Goal: Task Accomplishment & Management: Complete application form

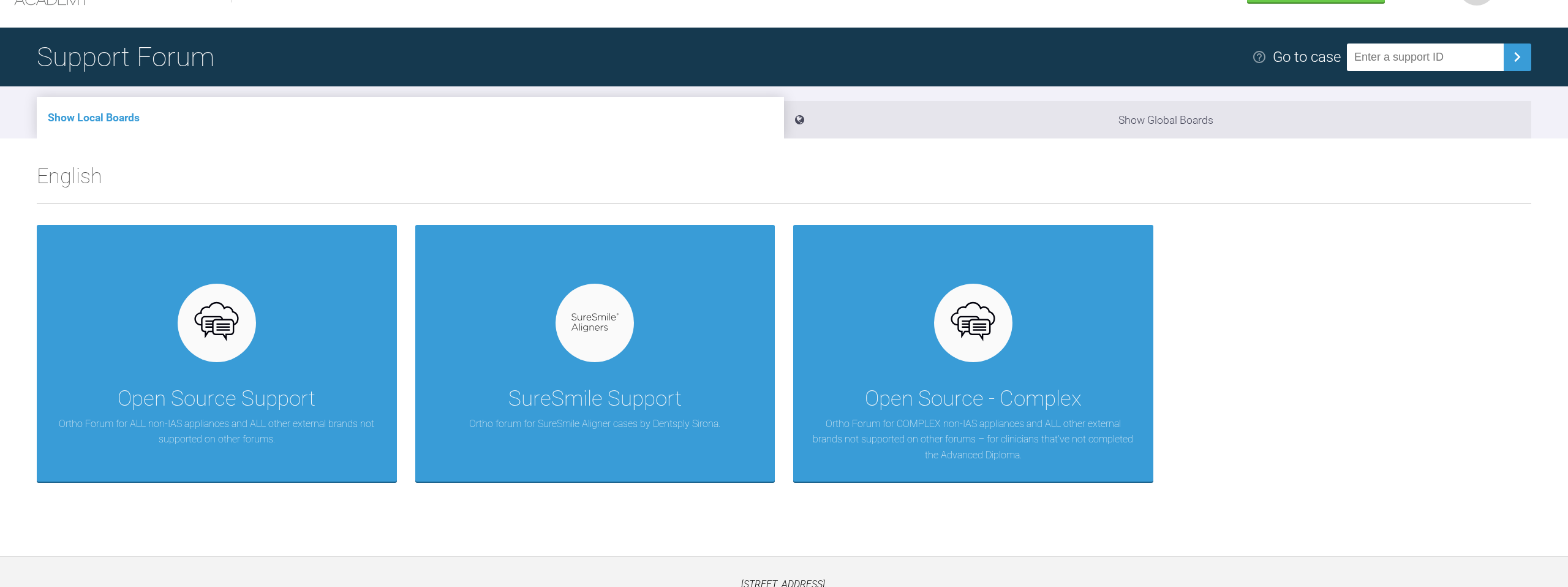
scroll to position [64, 0]
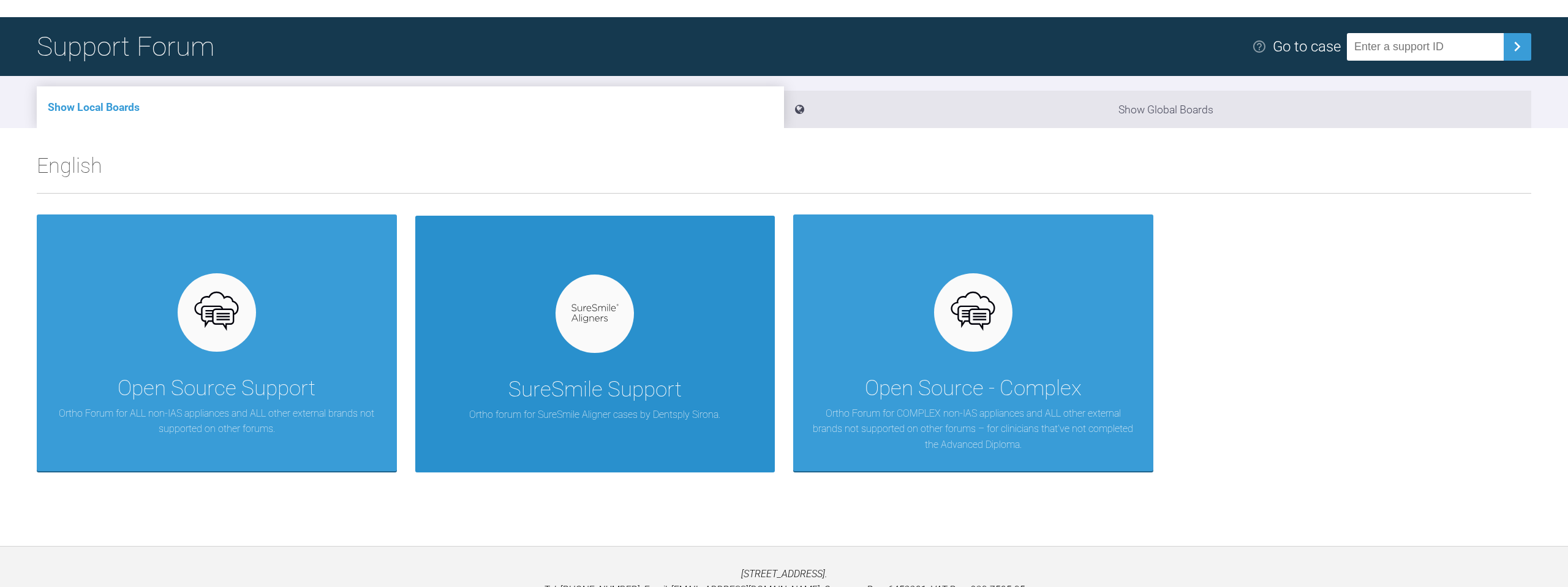
click at [583, 342] on div at bounding box center [595, 314] width 78 height 78
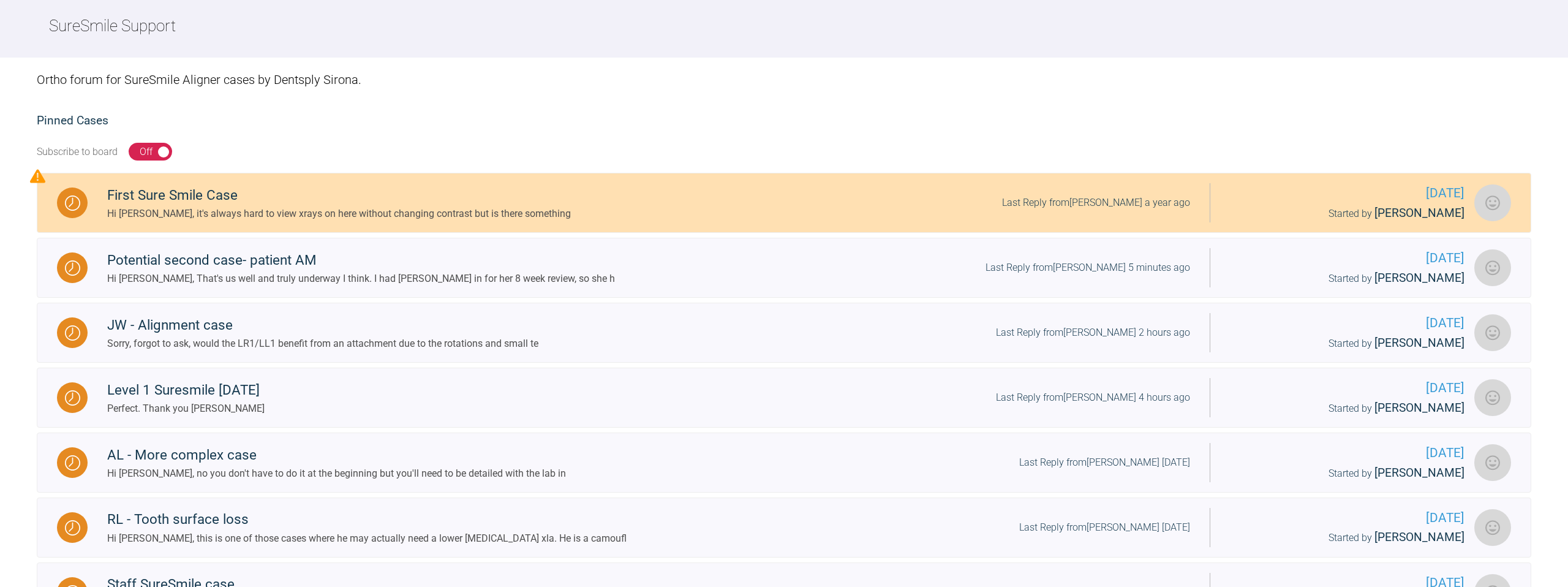
scroll to position [145, 0]
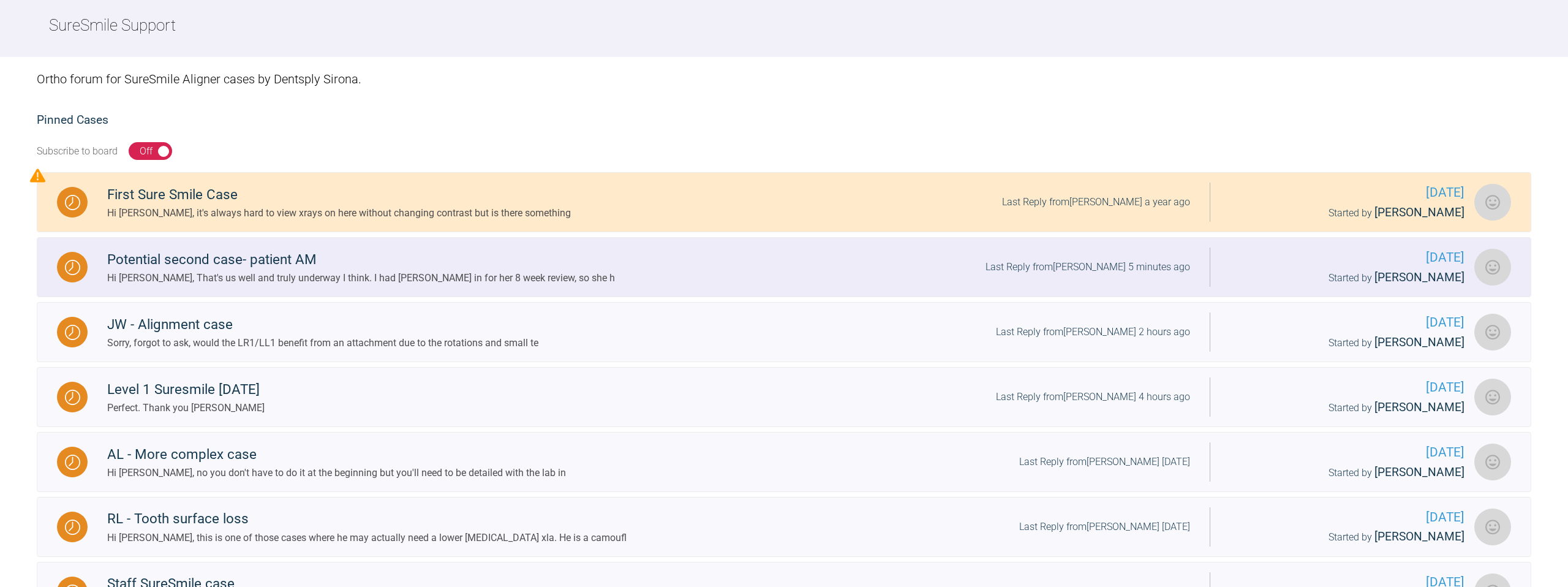
click at [433, 250] on div "Potential second case- patient AM" at bounding box center [361, 260] width 508 height 22
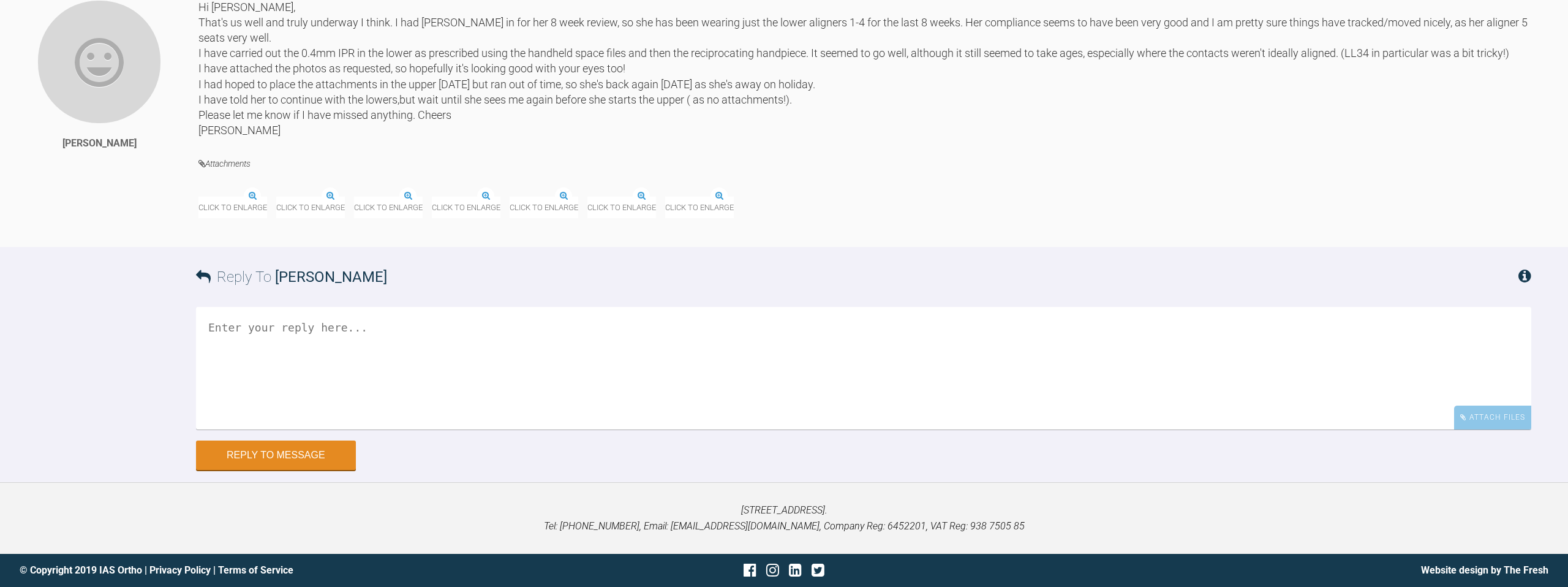
scroll to position [7759, 0]
click at [256, 197] on img at bounding box center [240, 189] width 82 height 15
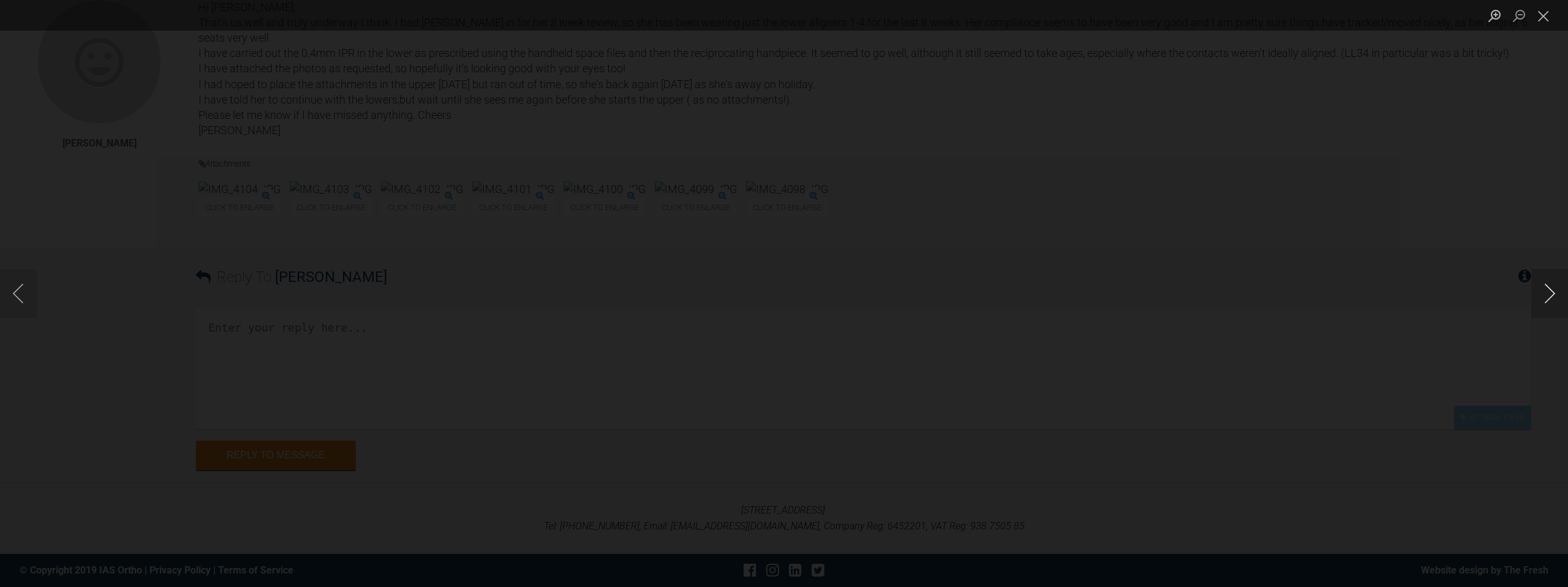
click at [1560, 293] on button "Next image" at bounding box center [1549, 294] width 37 height 49
click at [1558, 292] on button "Next image" at bounding box center [1549, 294] width 37 height 49
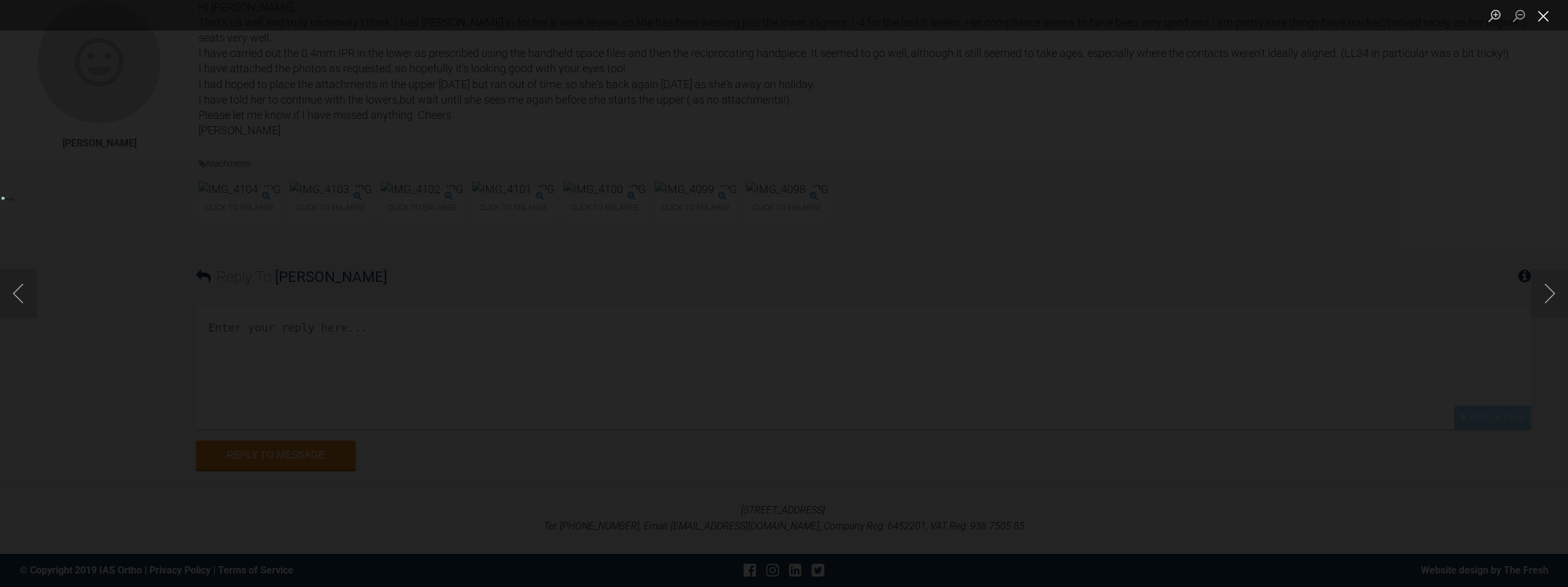
click at [1549, 17] on button "Close lightbox" at bounding box center [1544, 16] width 24 height 22
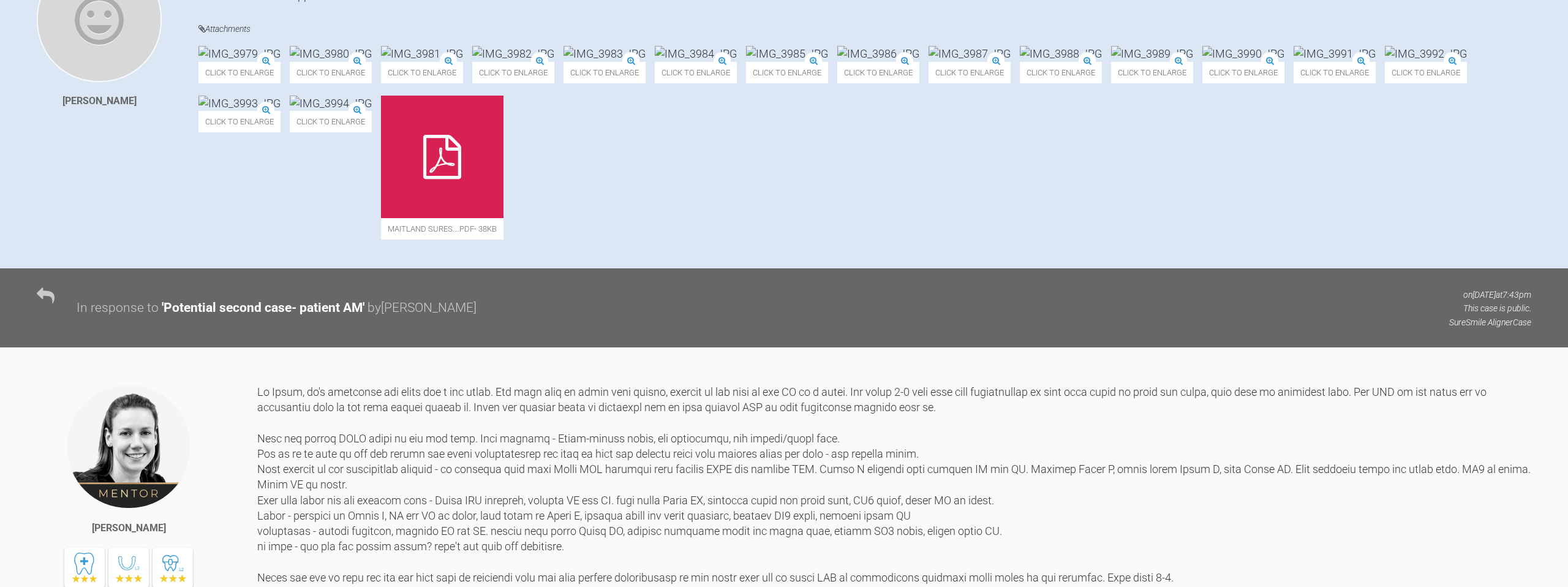
scroll to position [325, 0]
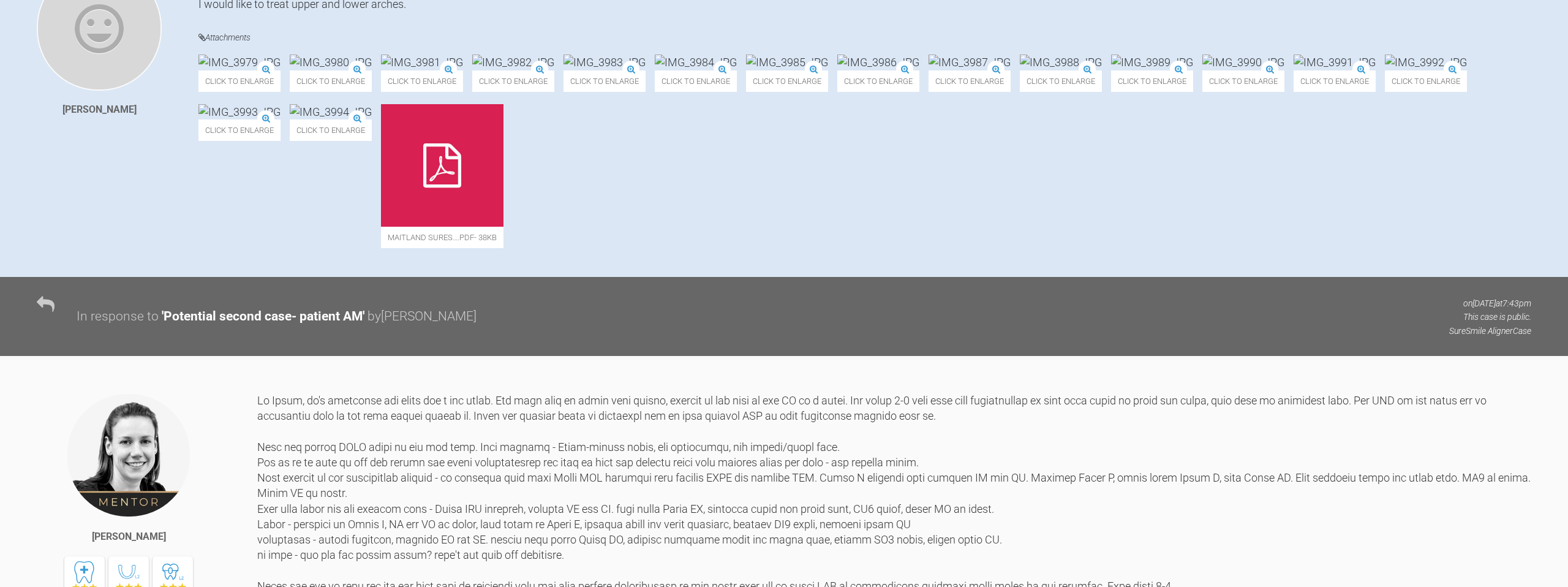
click at [554, 70] on img at bounding box center [513, 62] width 82 height 15
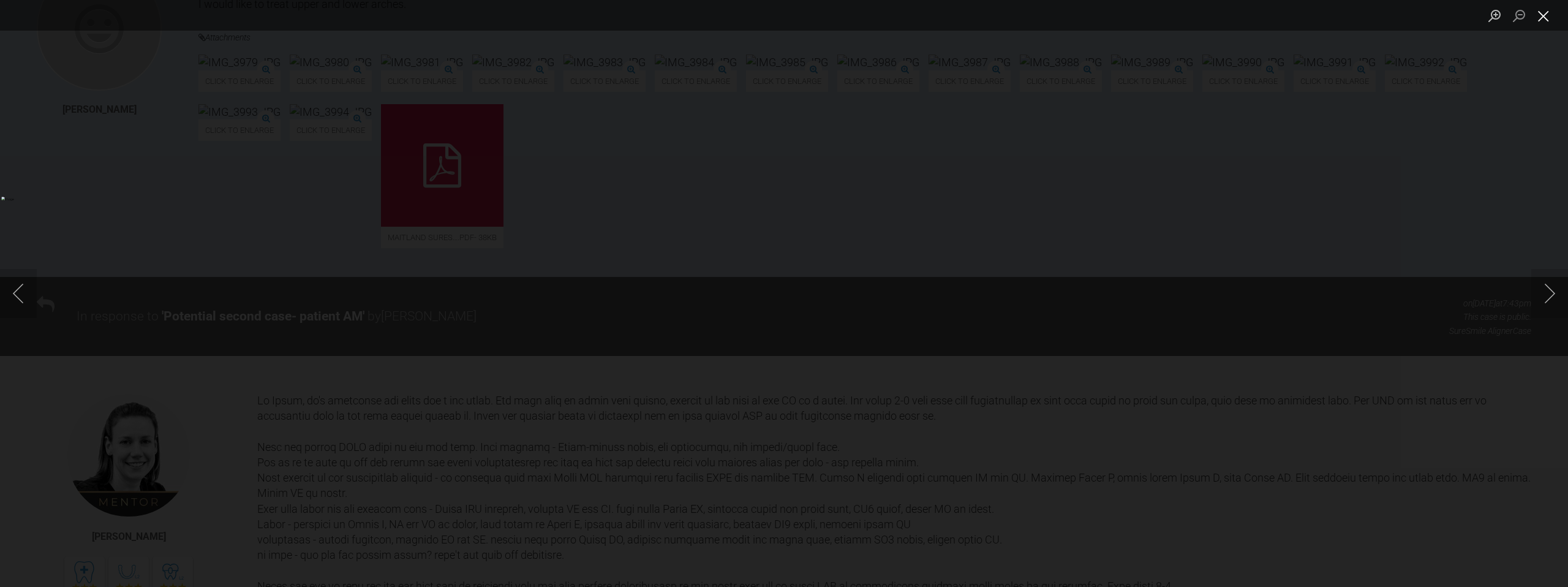
click at [1549, 14] on button "Close lightbox" at bounding box center [1544, 16] width 24 height 22
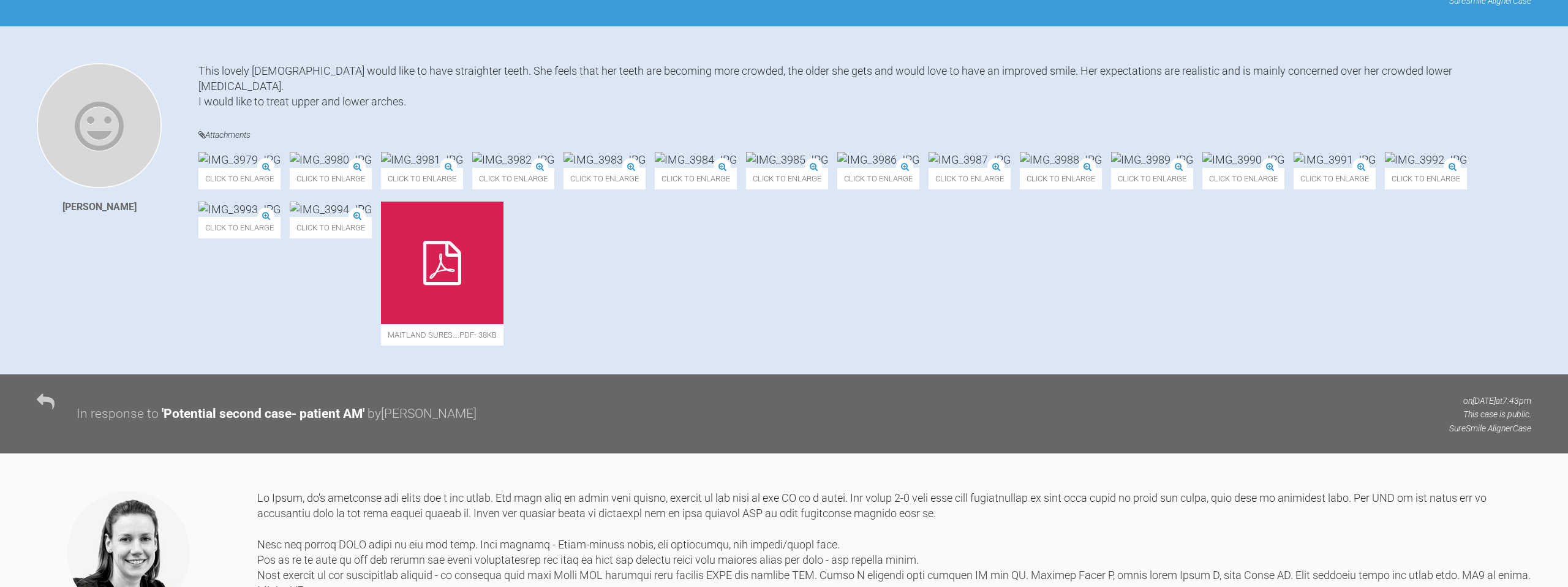
scroll to position [225, 0]
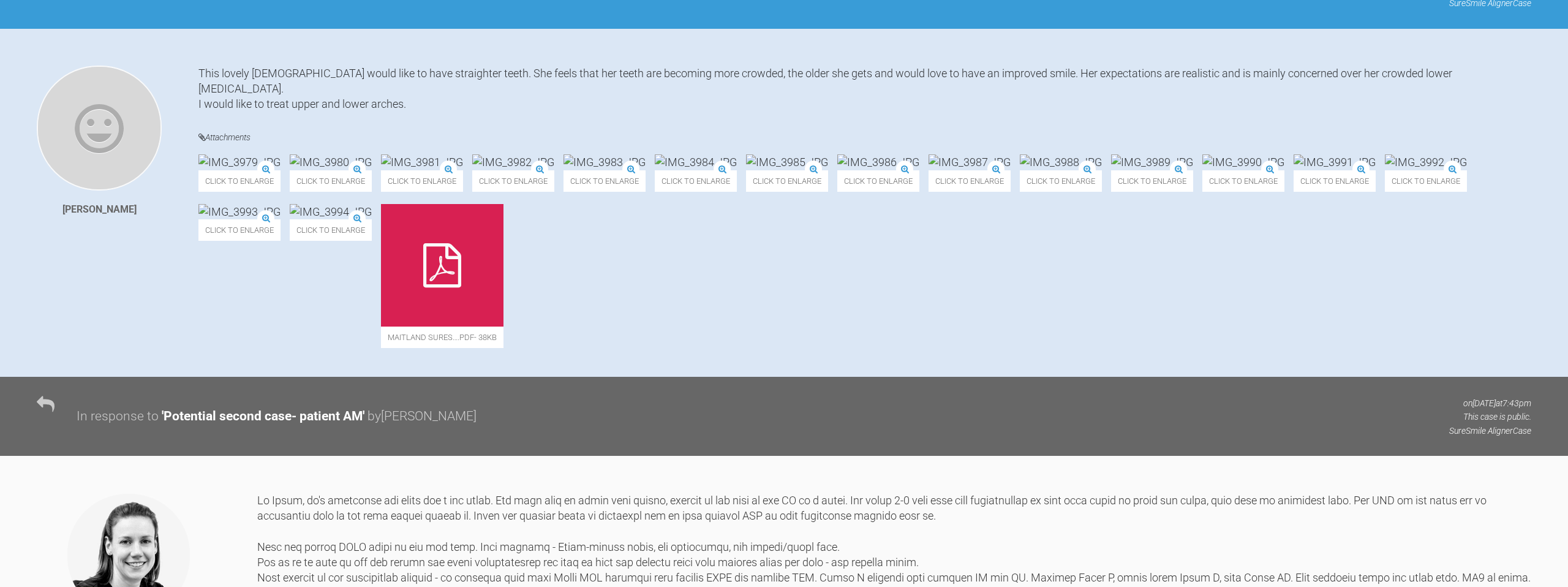
click at [737, 170] on img at bounding box center [696, 161] width 82 height 15
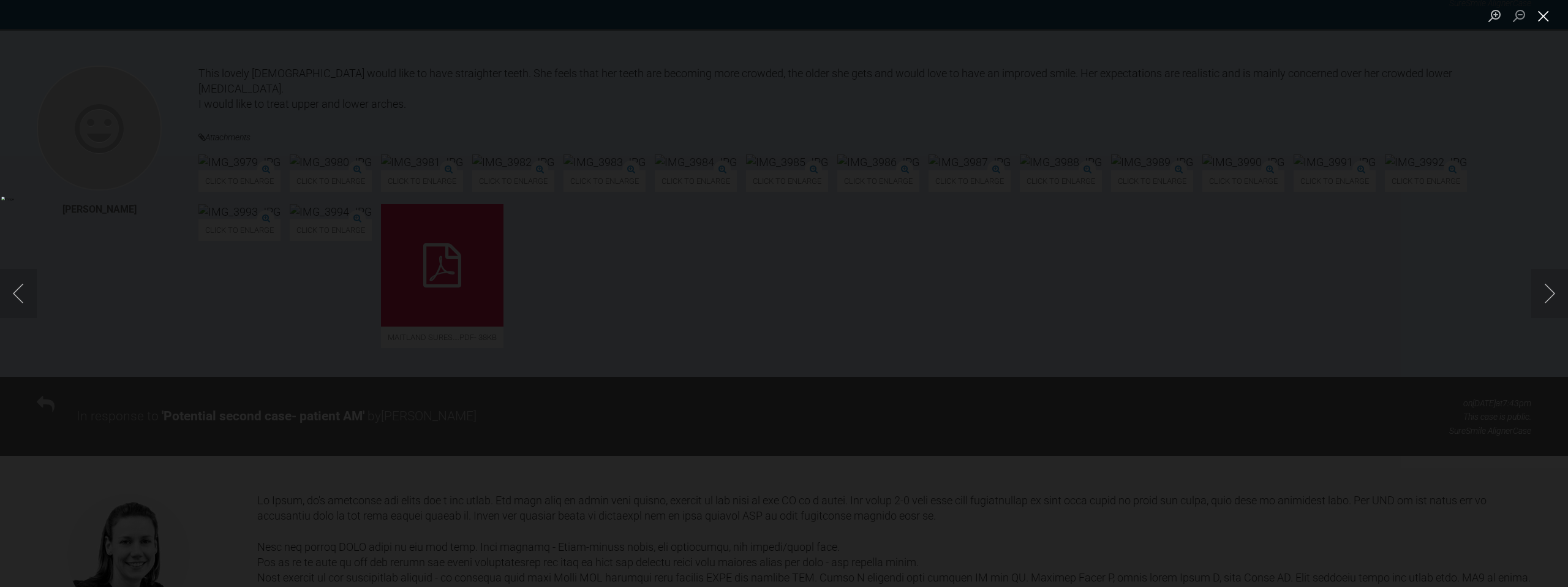
click at [1552, 10] on button "Close lightbox" at bounding box center [1544, 16] width 24 height 22
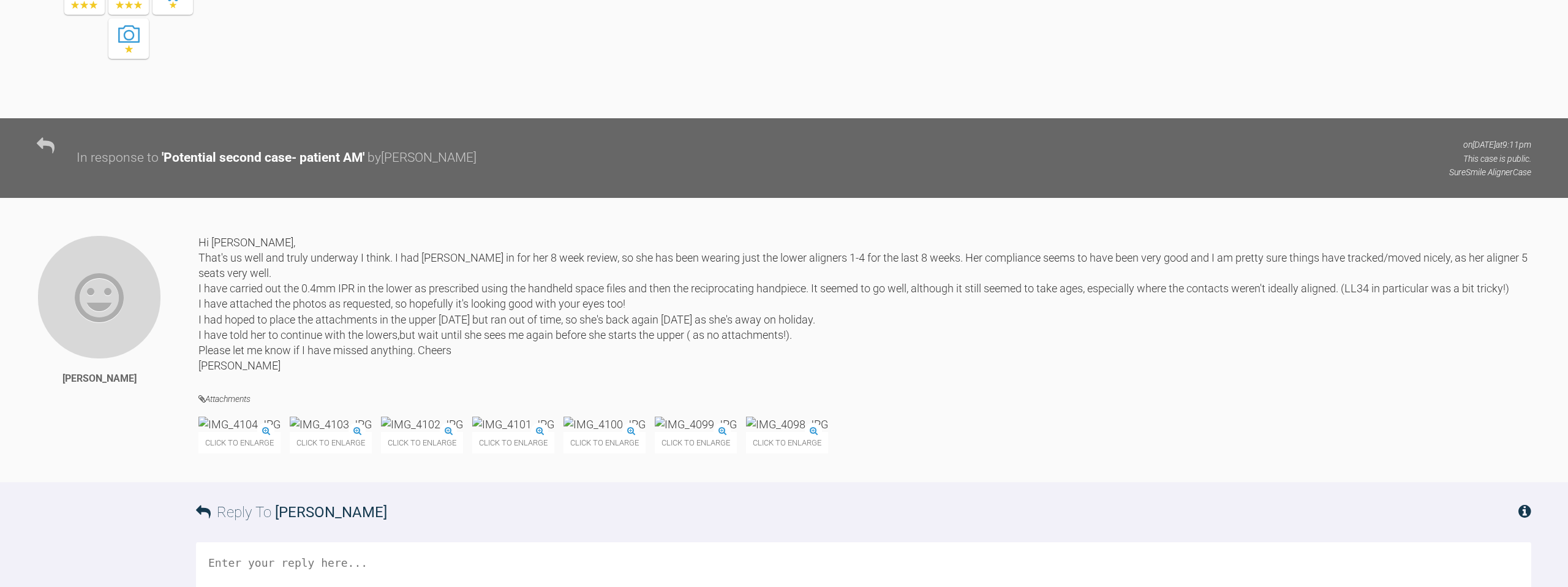
scroll to position [8075, 0]
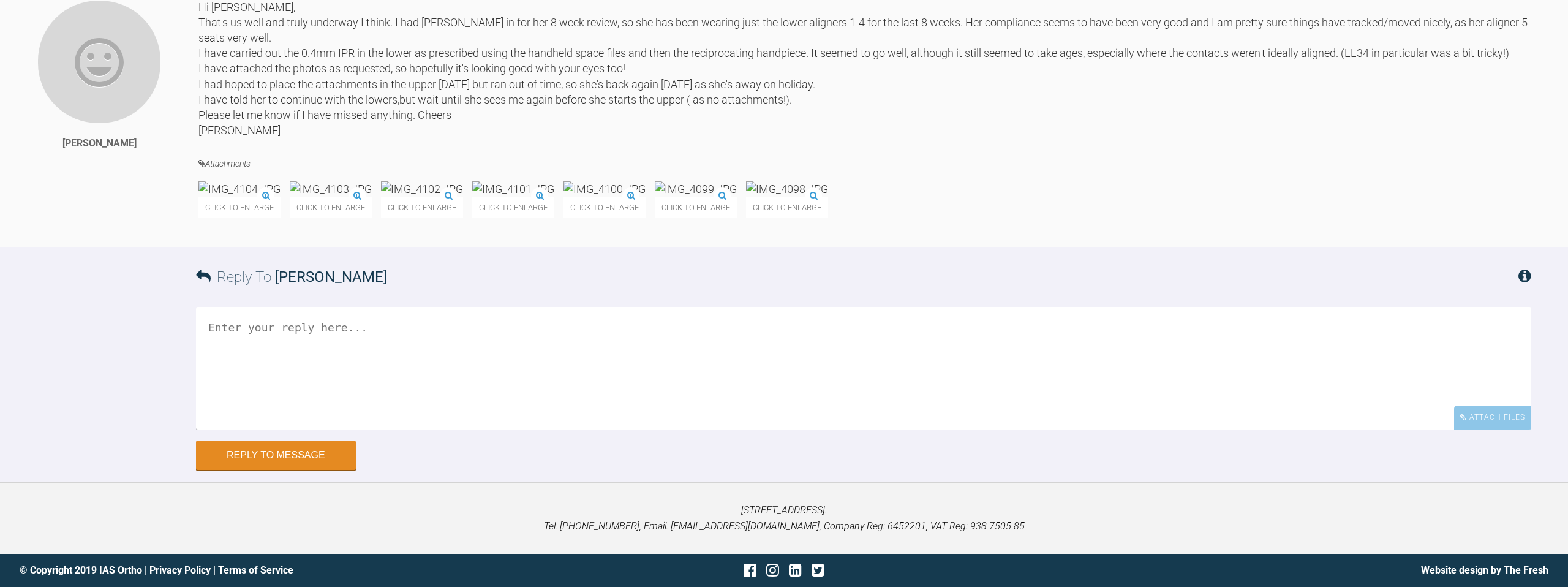
click at [828, 182] on img at bounding box center [787, 189] width 82 height 15
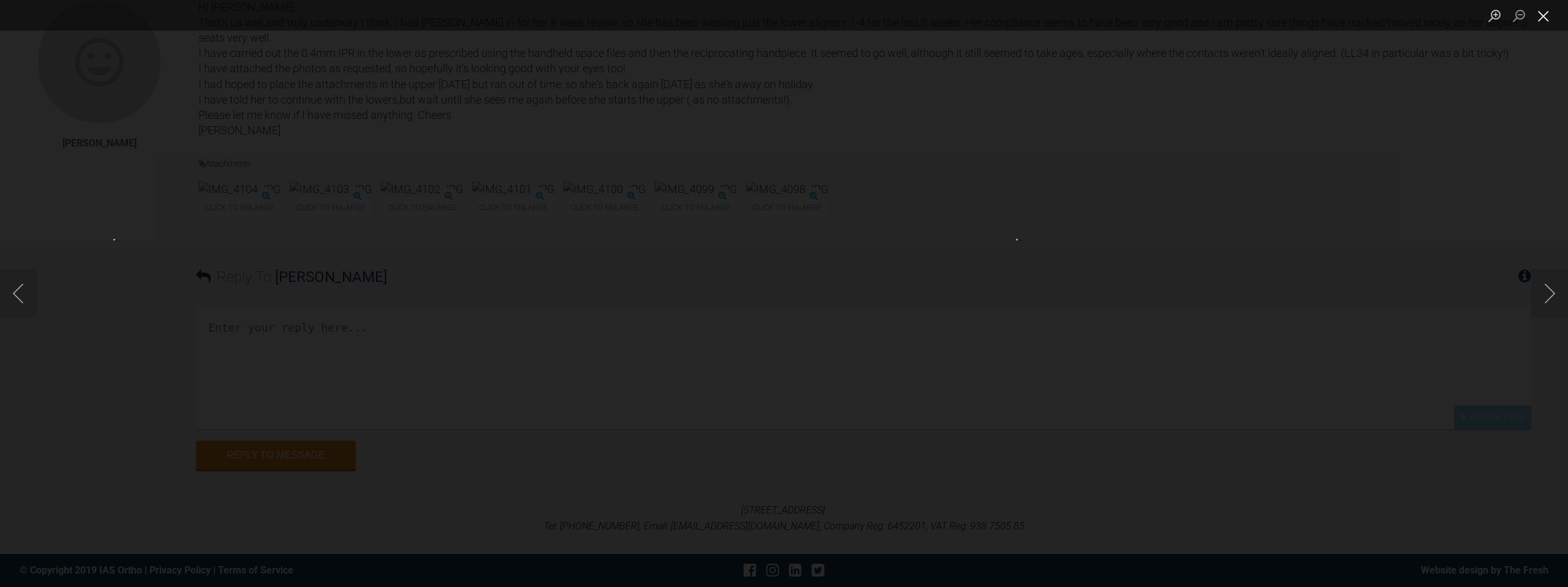
click at [1549, 14] on button "Close lightbox" at bounding box center [1544, 16] width 24 height 22
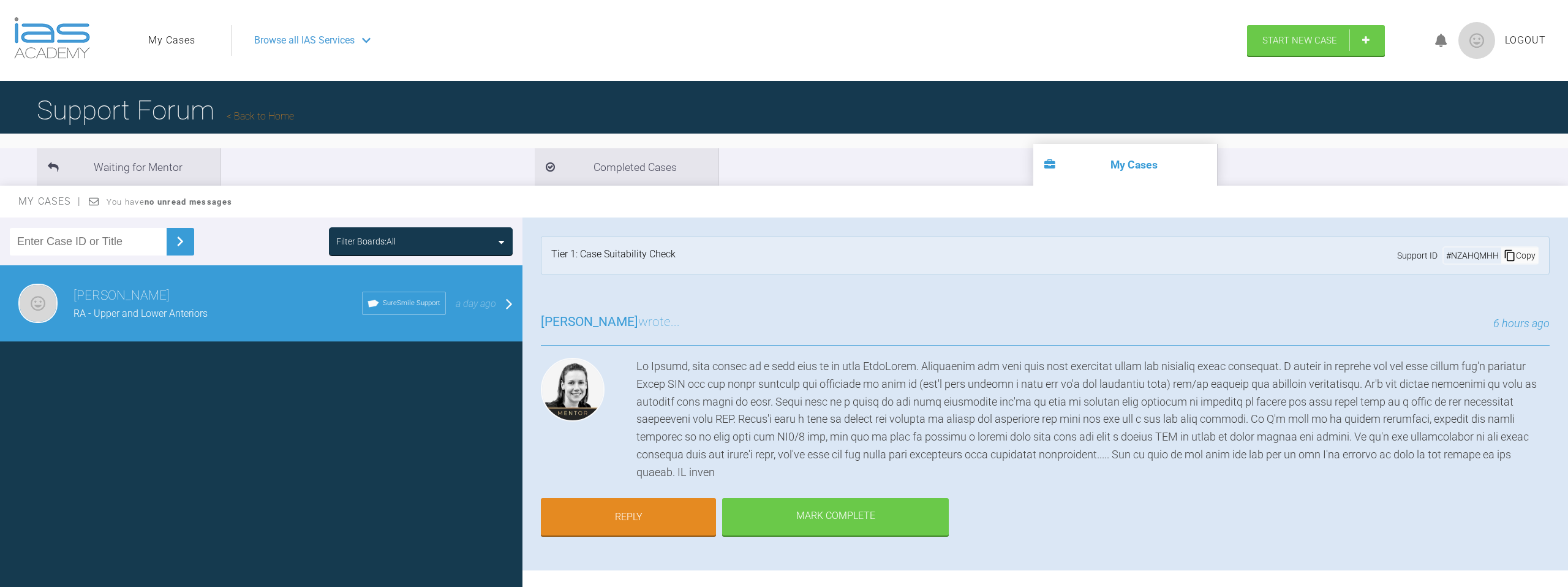
click at [265, 114] on link "Back to Home" at bounding box center [260, 116] width 67 height 11
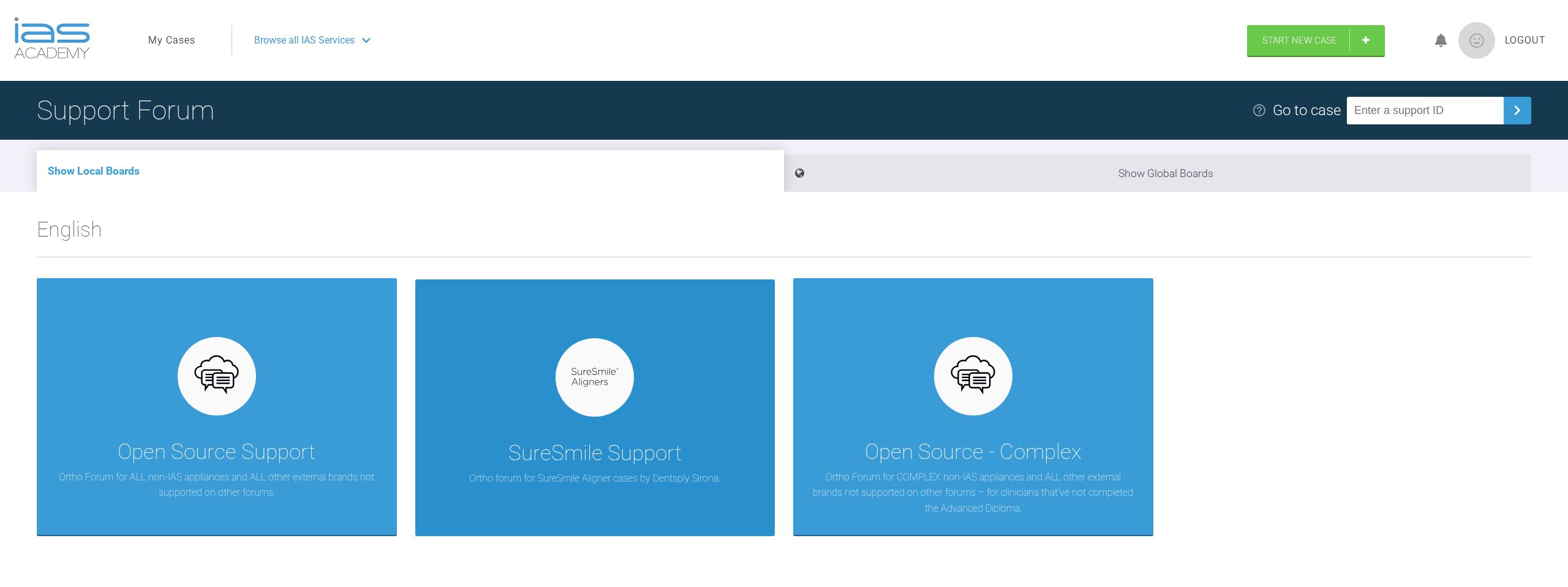
click at [609, 297] on div "SureSmile Support Ortho forum for SureSmile Aligner cases by Dentsply Sirona." at bounding box center [595, 408] width 360 height 257
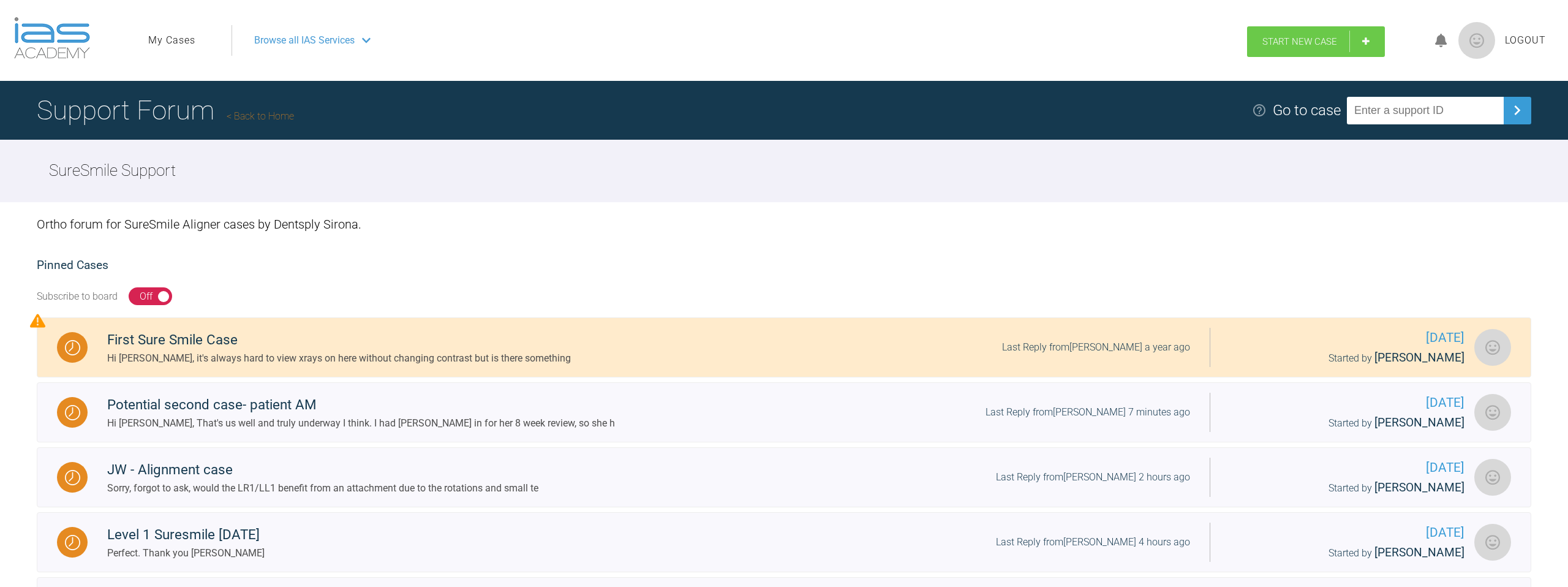
click at [1308, 48] on link "Start New Case" at bounding box center [1316, 42] width 138 height 31
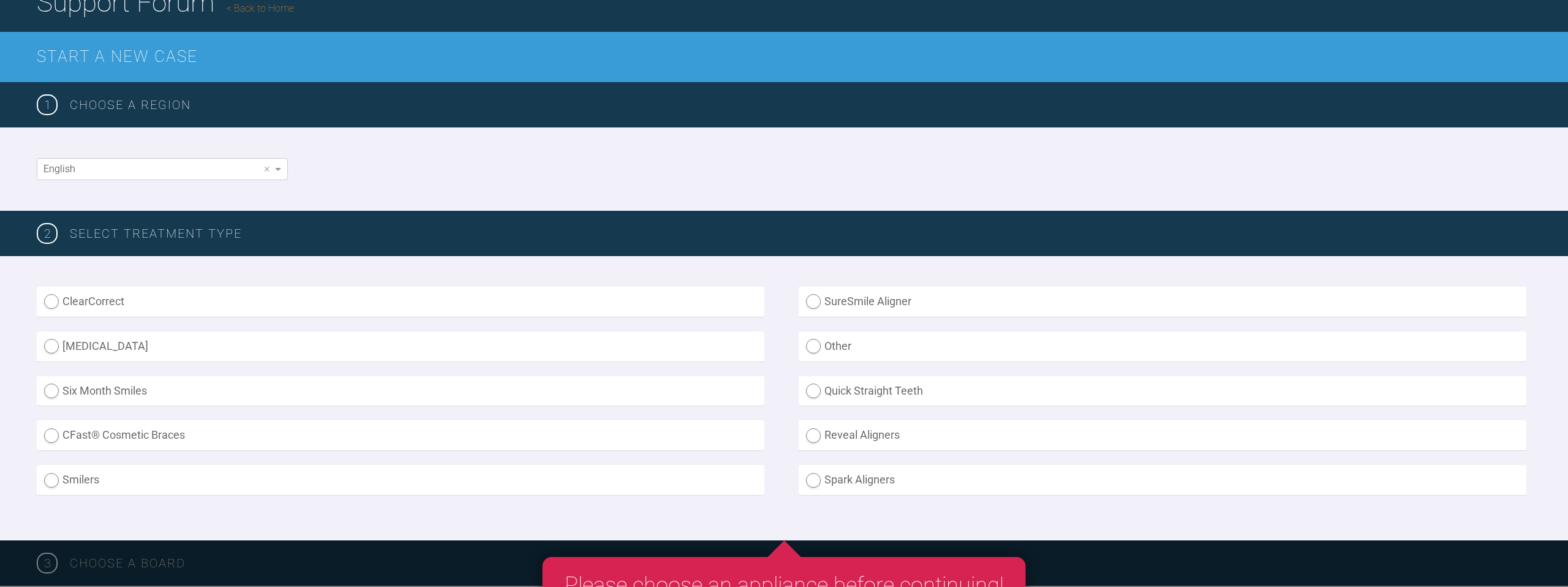
scroll to position [137, 0]
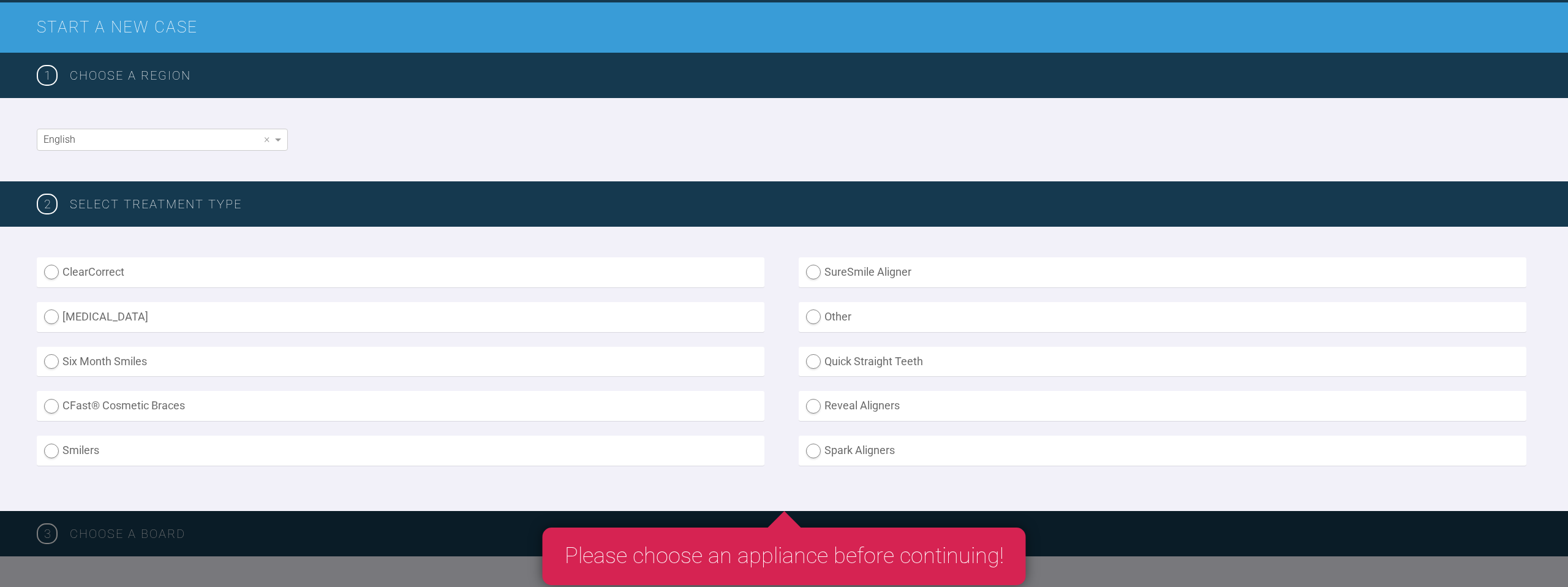
click at [841, 283] on label "SureSmile Aligner" at bounding box center [1163, 273] width 727 height 30
radio Aligner "true"
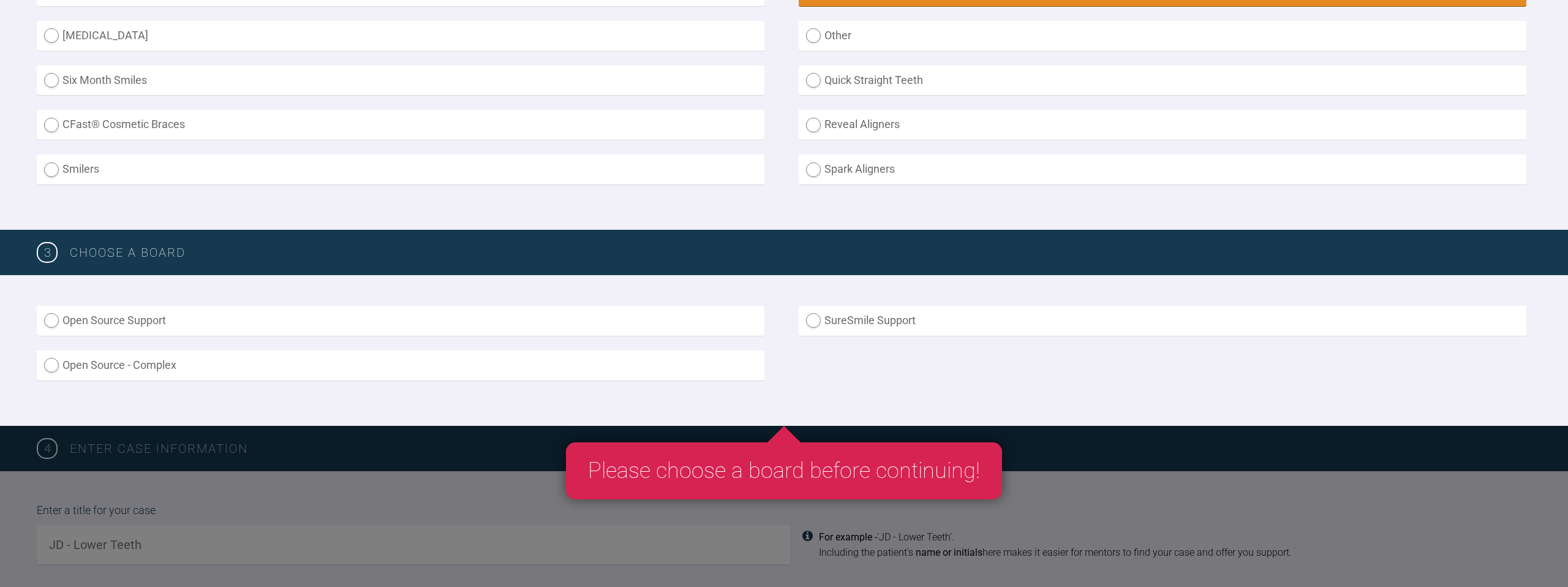
scroll to position [433, 0]
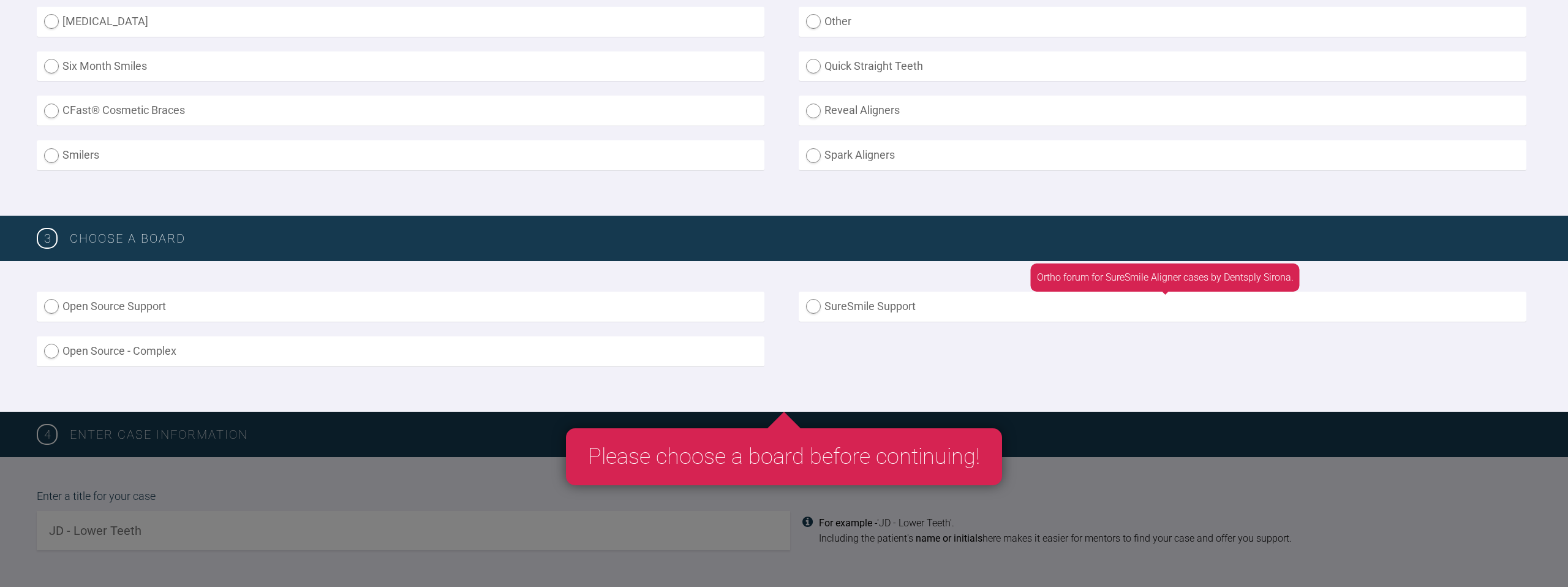
click at [859, 307] on label "SureSmile Support" at bounding box center [1163, 306] width 727 height 30
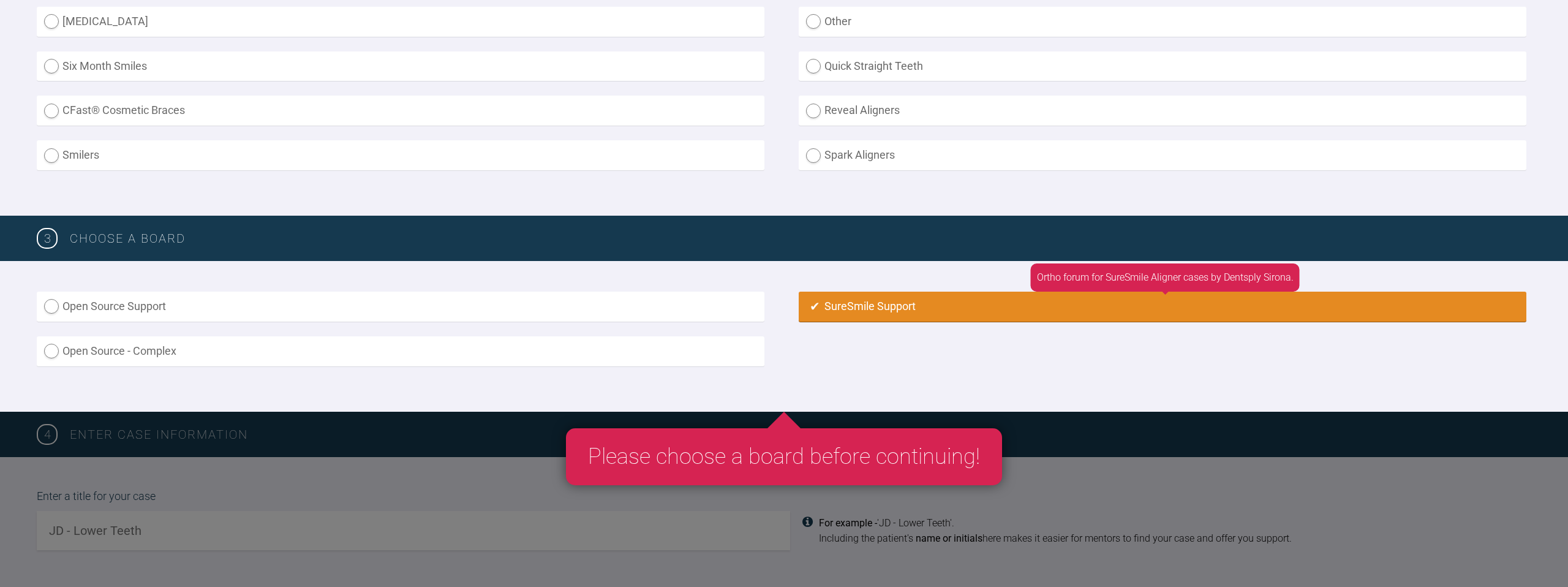
radio input "true"
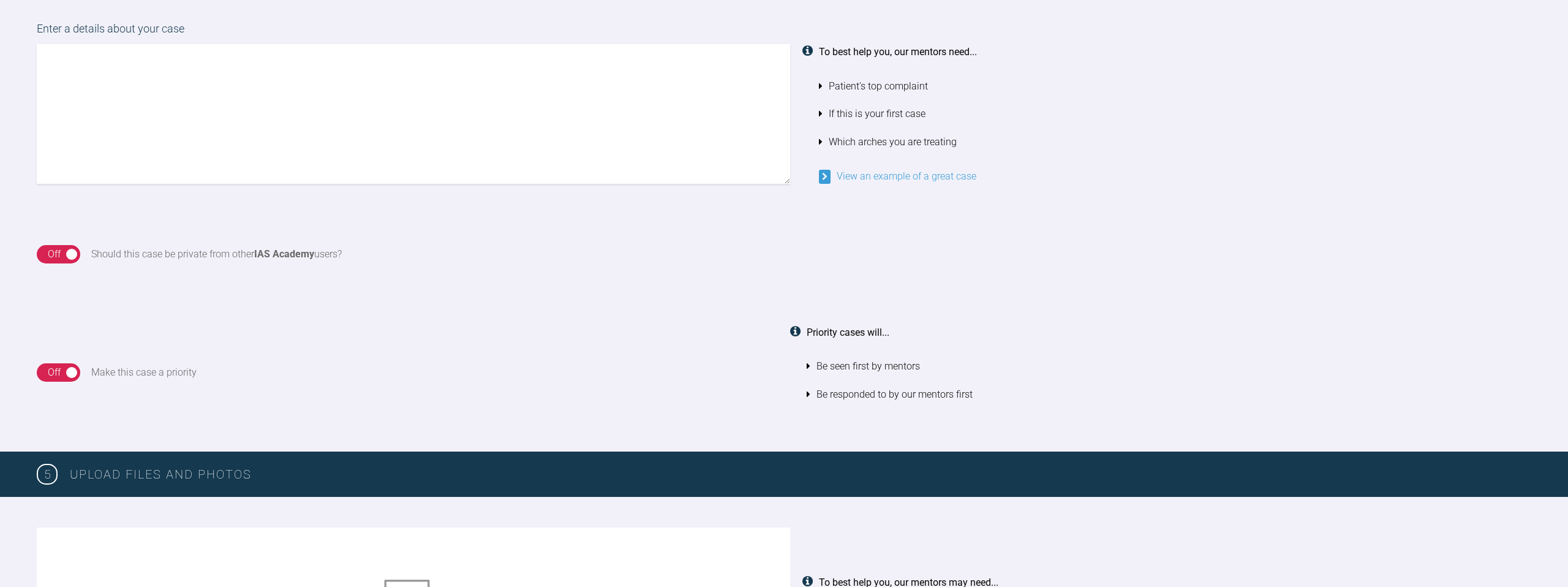
scroll to position [1033, 0]
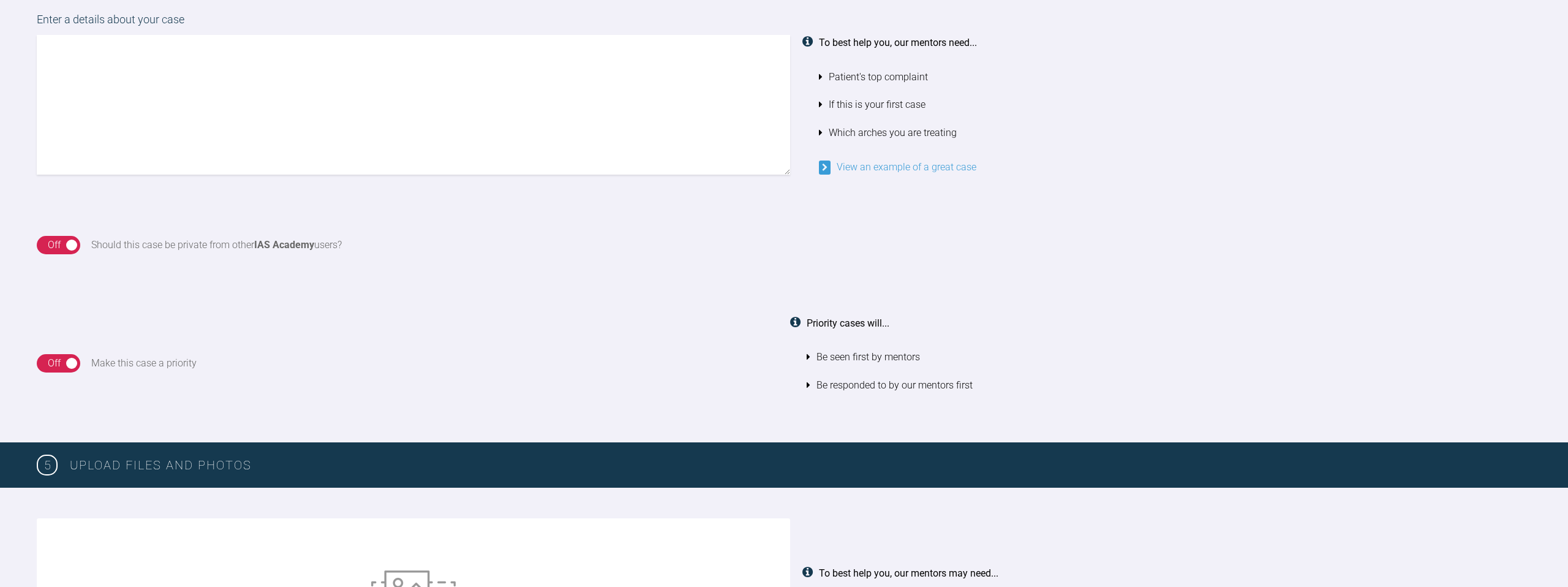
click at [54, 252] on div "Off" at bounding box center [55, 245] width 13 height 16
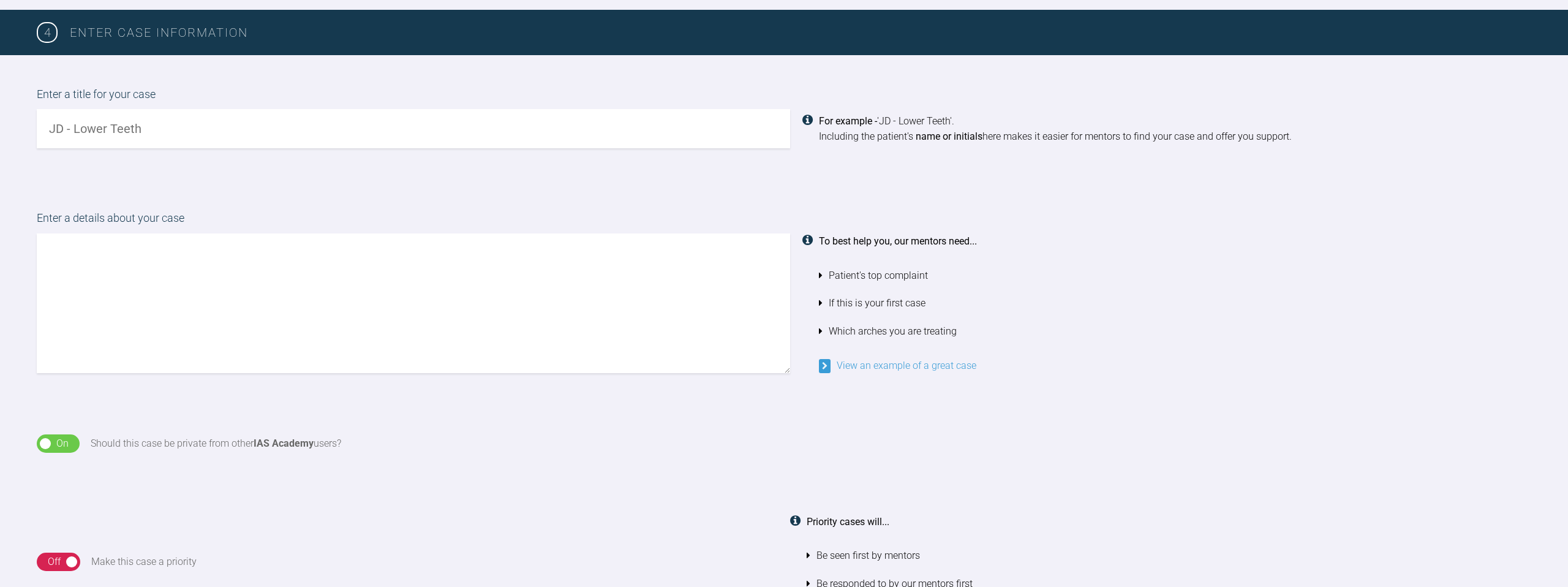
scroll to position [821, 0]
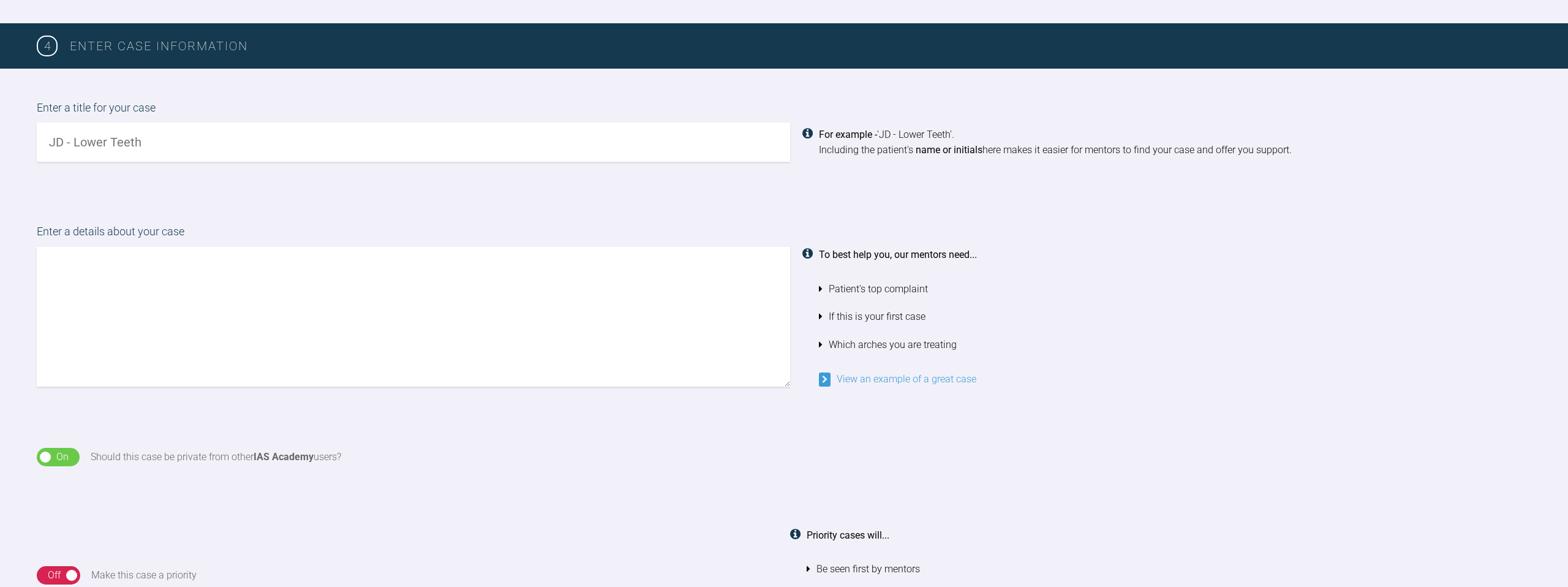
click at [167, 133] on input "text" at bounding box center [413, 142] width 753 height 39
type input "DR - Upper and Lower Arches, interception of Tooth Wear / Restricted Envelope o…"
click at [577, 337] on textarea at bounding box center [413, 316] width 753 height 140
type textarea "A"
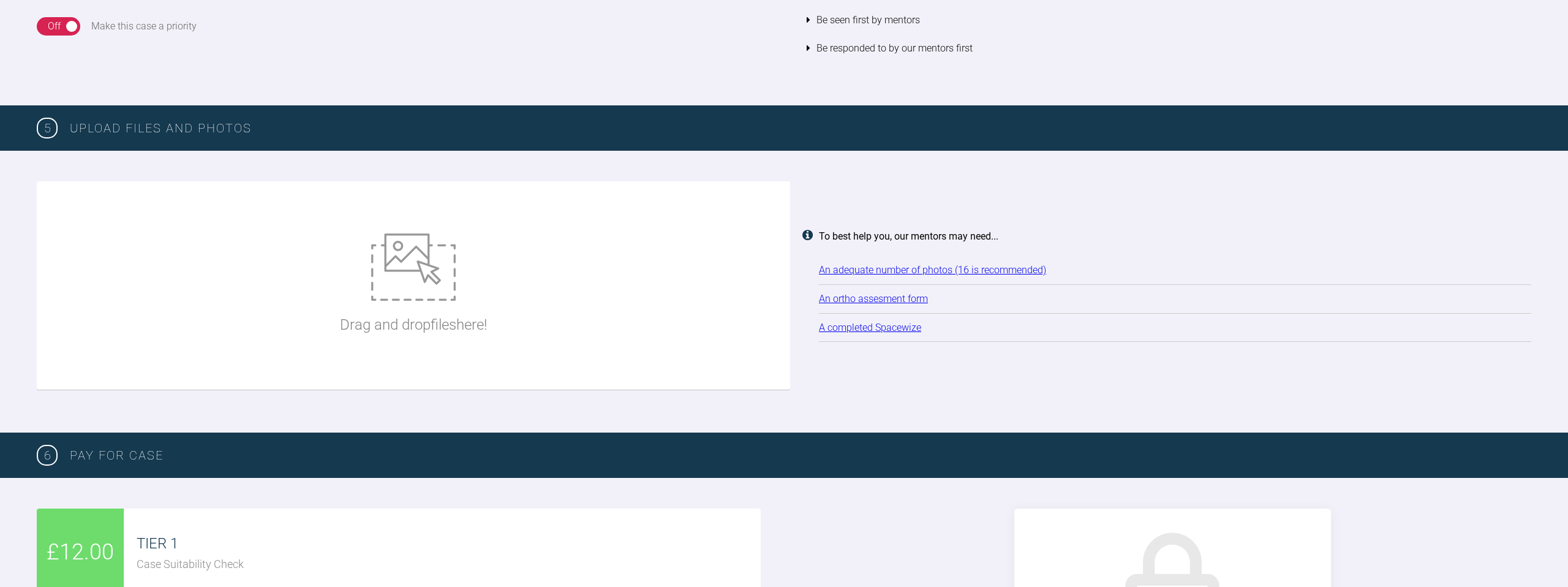
scroll to position [1372, 0]
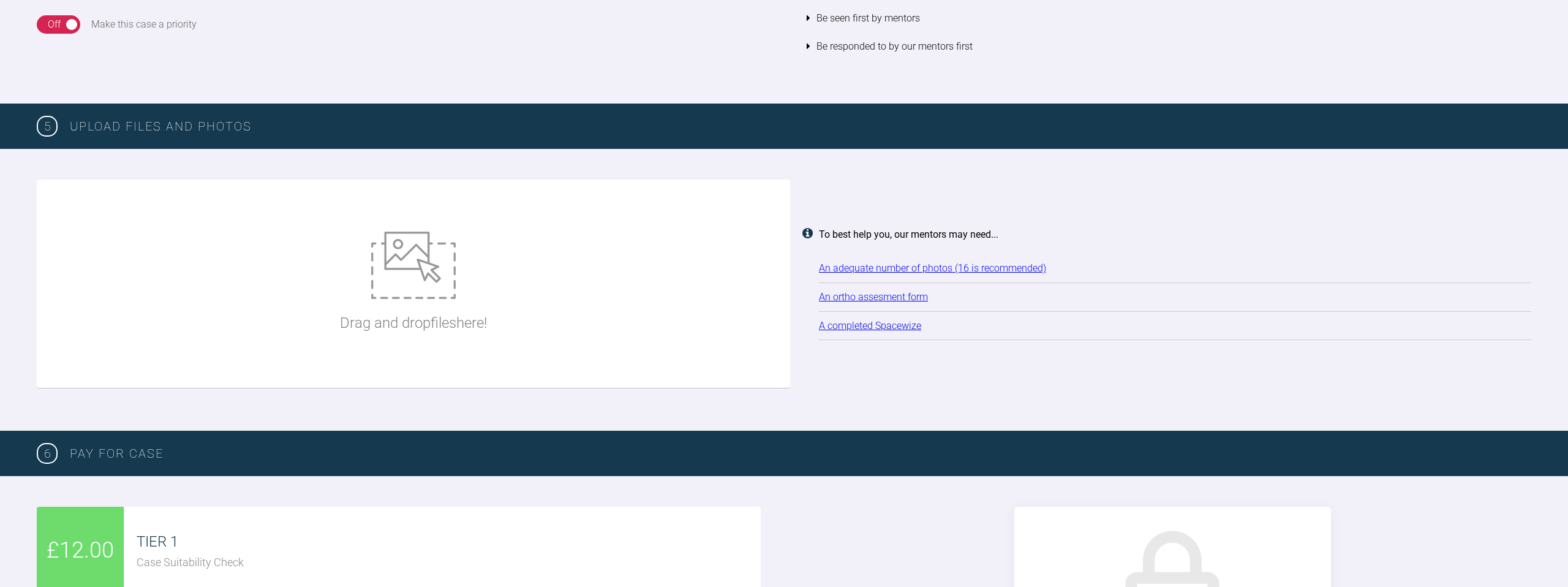
type textarea "Potential Case 2 here - looking to procline the uppers and retrocline the lower…"
click at [425, 283] on img at bounding box center [413, 266] width 85 height 67
type input "C:\fakepath\[PERSON_NAME] IAS Assessment form 260825.pdf"
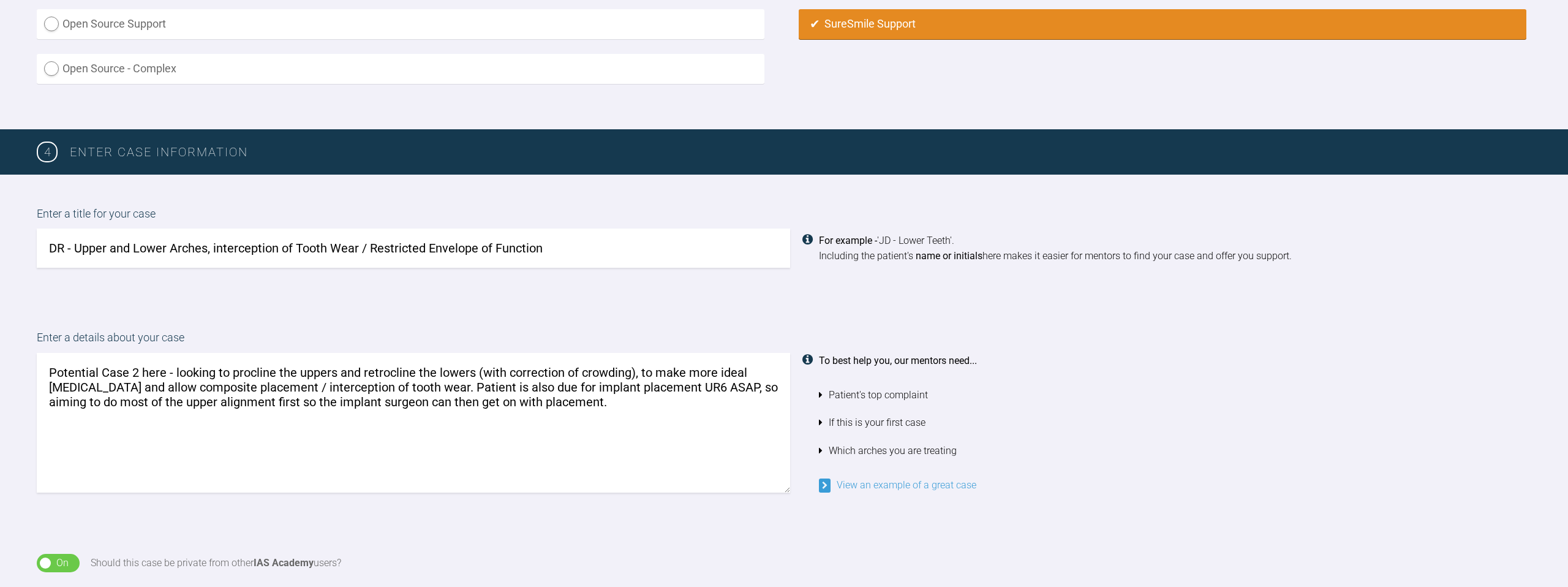
scroll to position [721, 0]
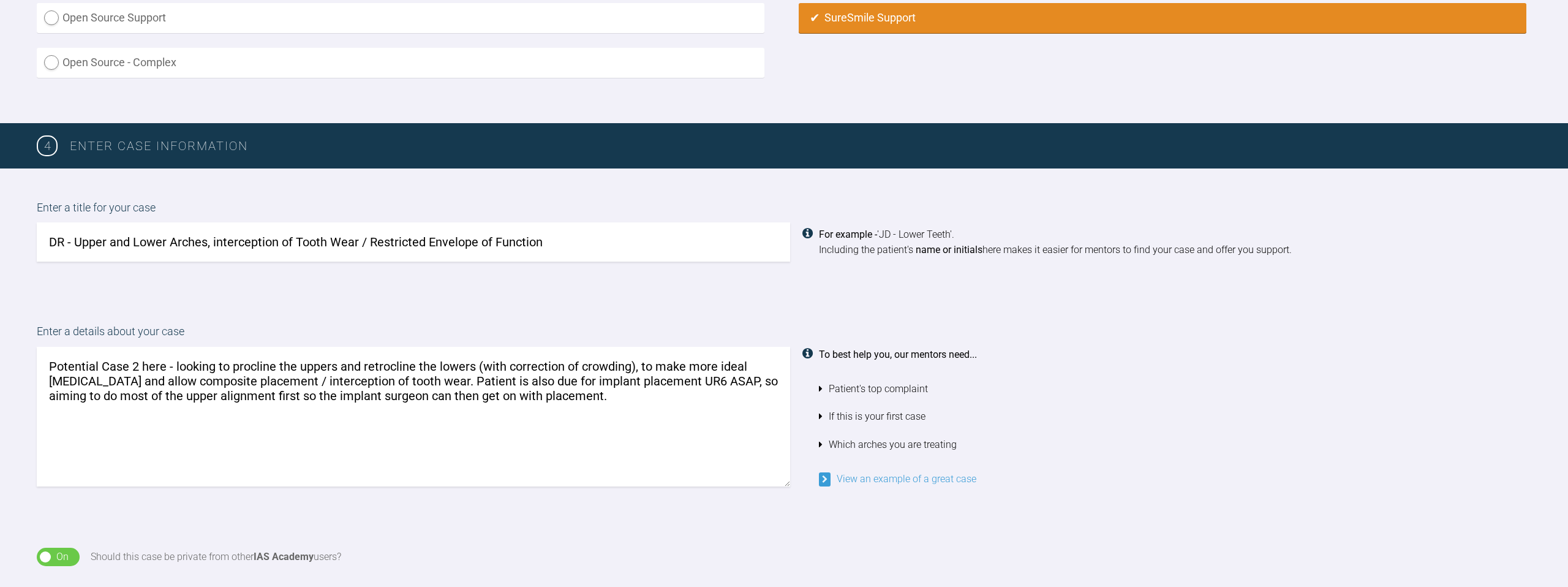
click at [216, 237] on input "DR - Upper and Lower Arches, interception of Tooth Wear / Restricted Envelope o…" at bounding box center [413, 242] width 753 height 39
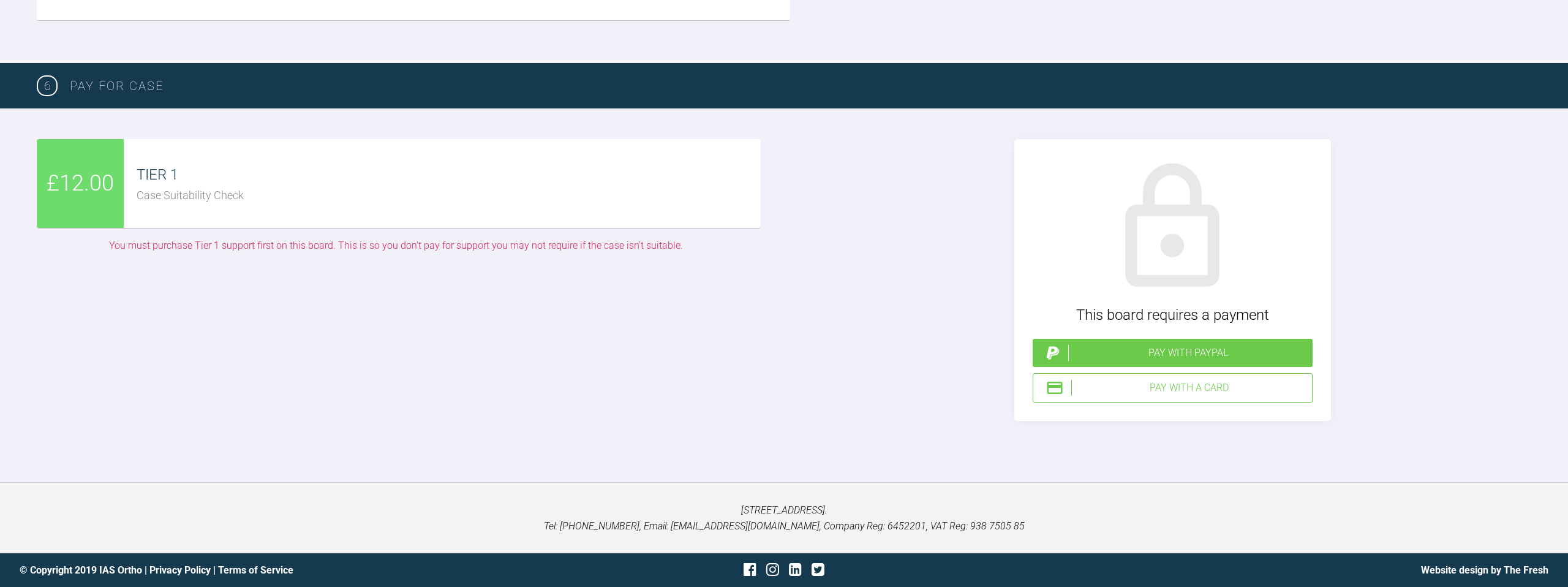
scroll to position [2431, 0]
type input "DR - Upper and Lower Arches, Interception of Tooth Wear / Restricted Envelope o…"
click at [149, 187] on div "TIER 1" at bounding box center [448, 174] width 624 height 23
click at [1151, 389] on div "Pay with a Card" at bounding box center [1189, 388] width 236 height 16
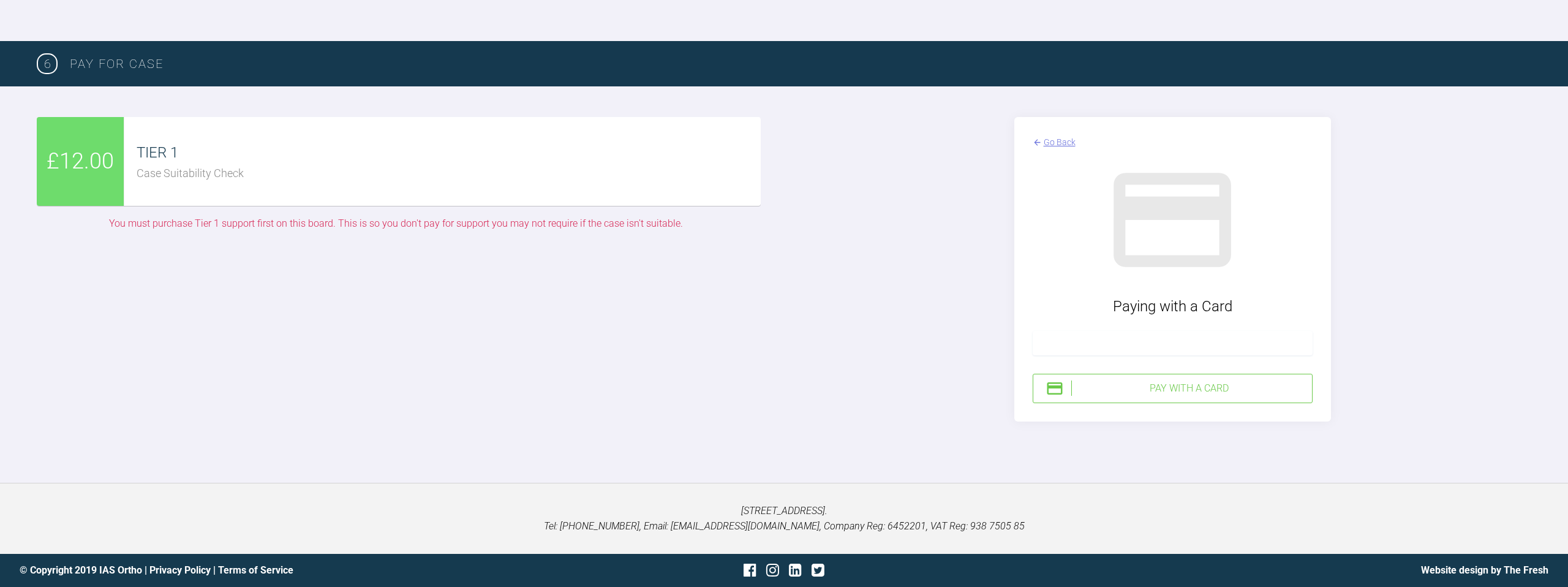
click at [1089, 355] on div at bounding box center [1173, 343] width 280 height 24
click at [1260, 396] on div "Pay with a Card" at bounding box center [1189, 388] width 236 height 16
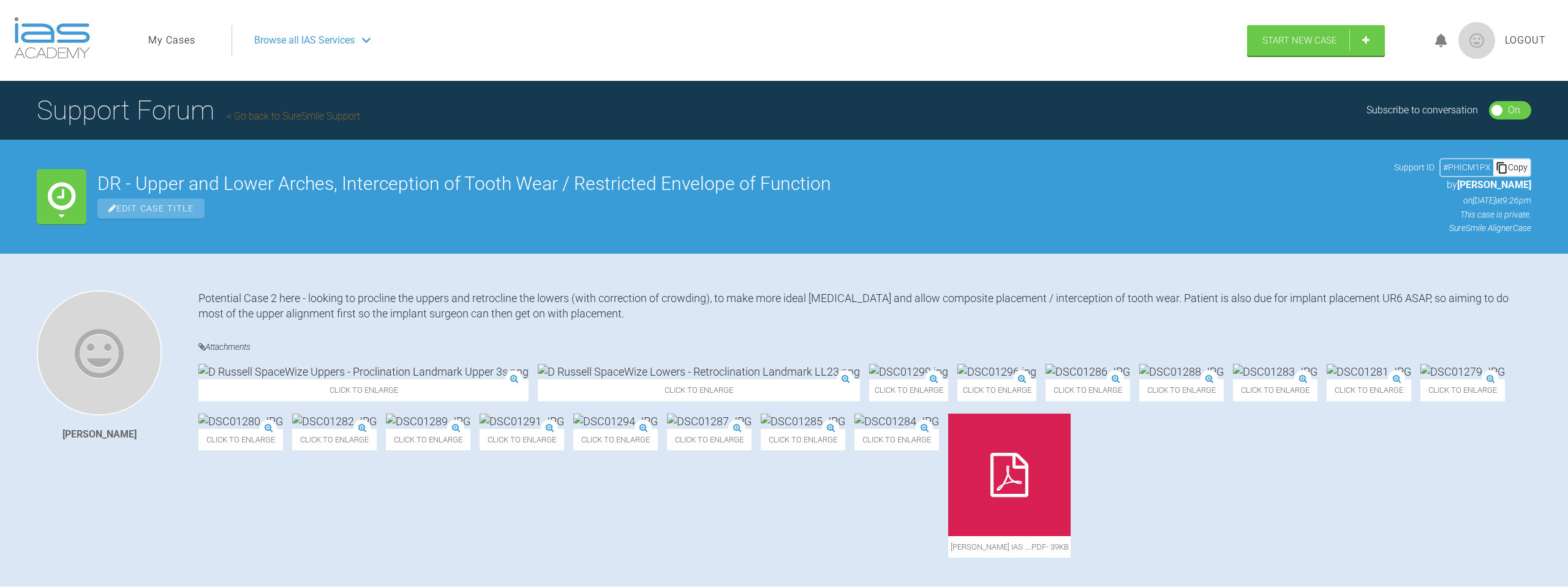
click at [112, 119] on h1 "Support Forum Go back to SureSmile Support" at bounding box center [198, 111] width 323 height 43
click at [284, 111] on link "Go back to SureSmile Support" at bounding box center [293, 116] width 133 height 11
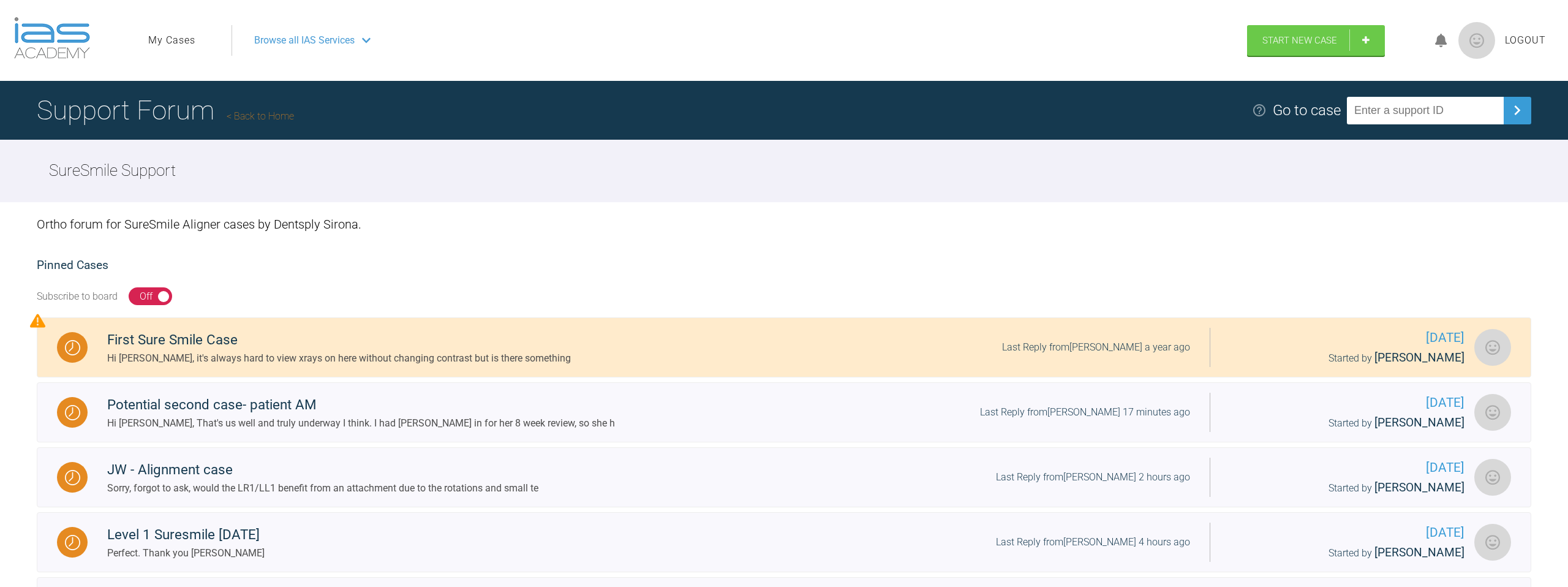
click at [283, 111] on link "Back to Home" at bounding box center [260, 116] width 67 height 11
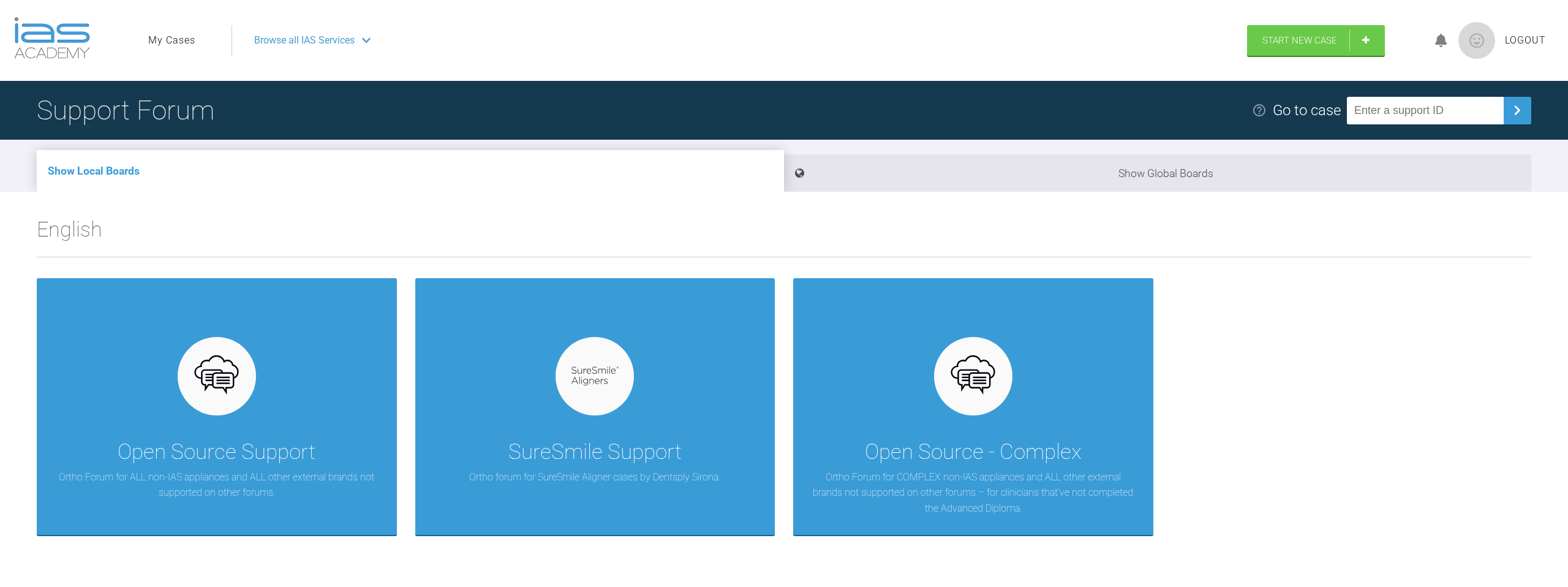
click at [182, 42] on link "My Cases" at bounding box center [172, 40] width 47 height 16
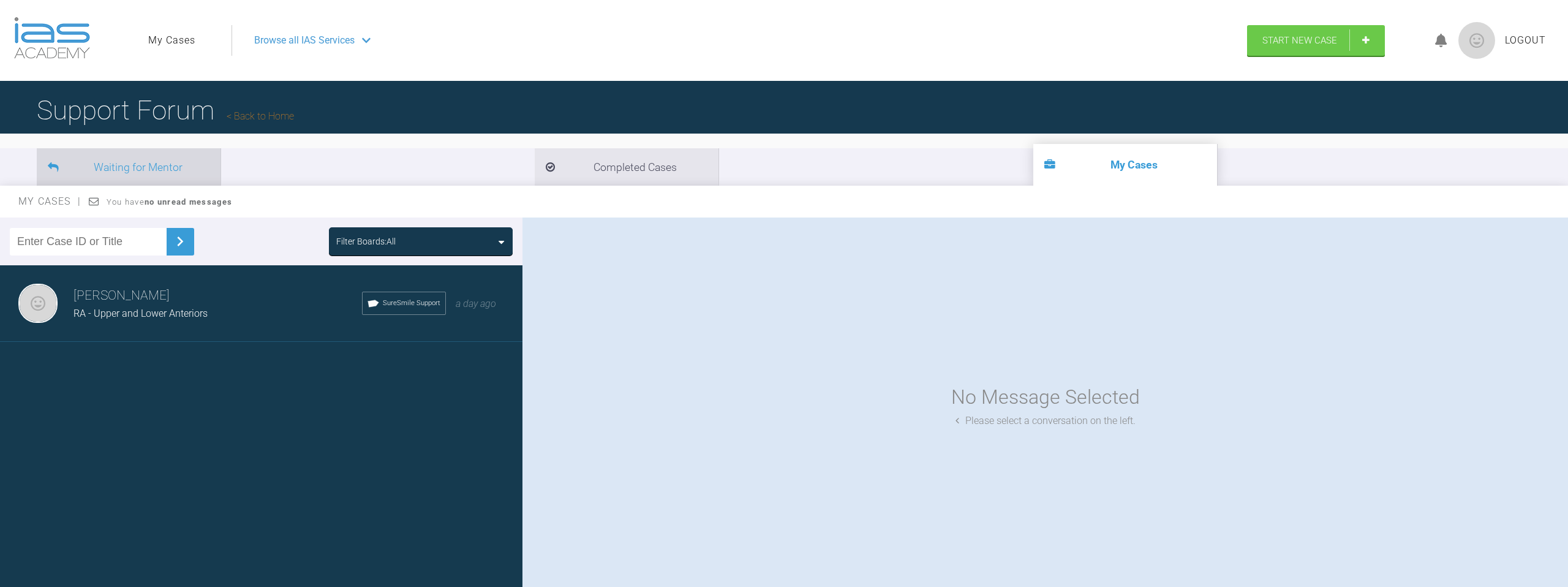
click at [160, 170] on li "Waiting for Mentor" at bounding box center [128, 167] width 184 height 37
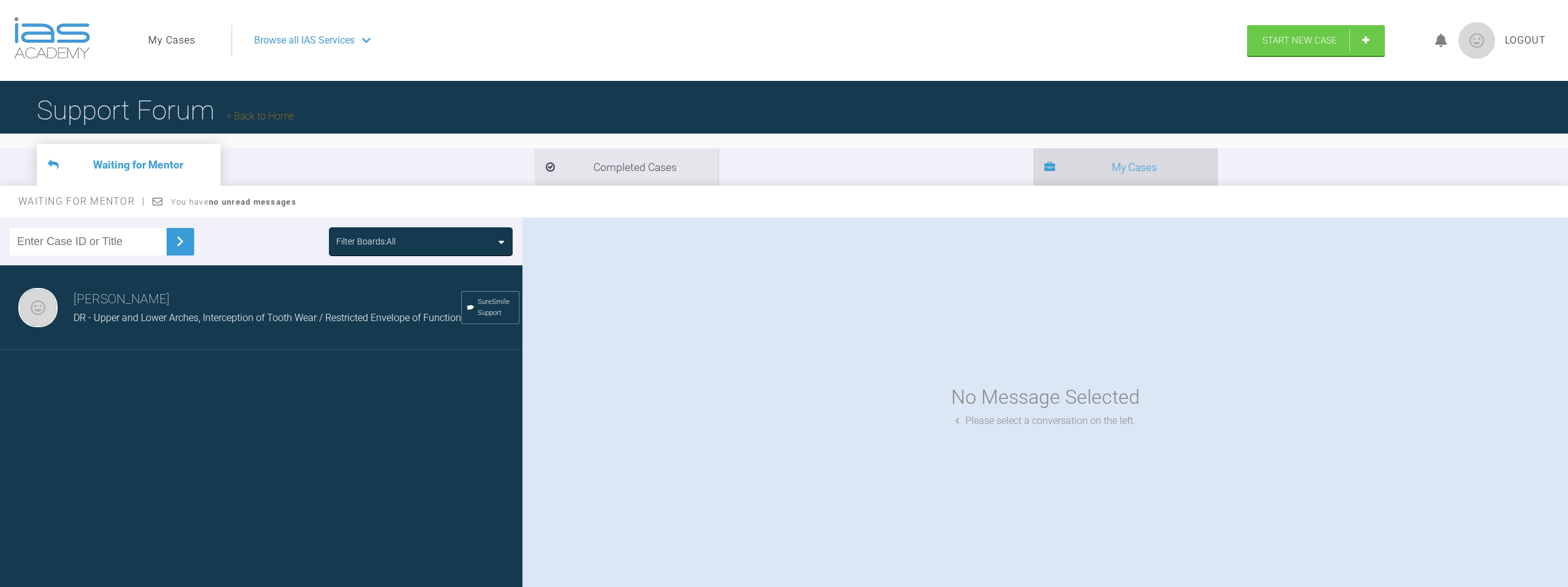
click at [1034, 176] on li "My Cases" at bounding box center [1125, 167] width 184 height 37
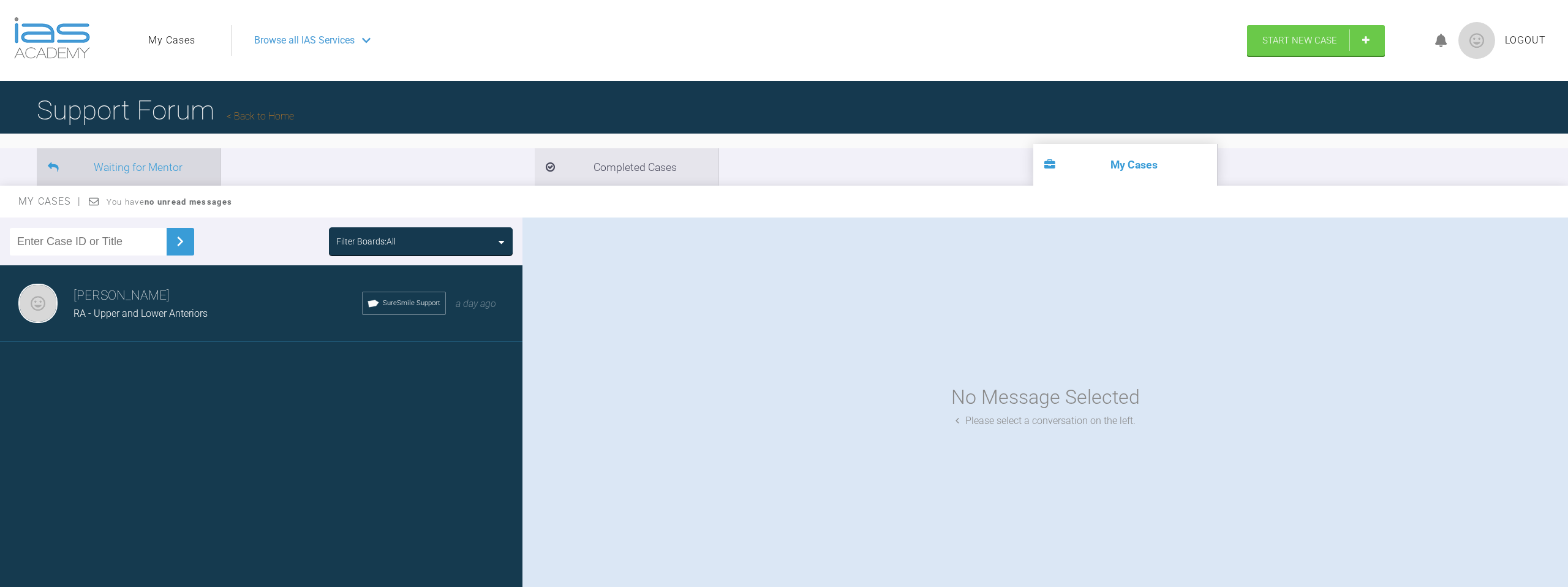
click at [182, 174] on li "Waiting for Mentor" at bounding box center [128, 167] width 184 height 37
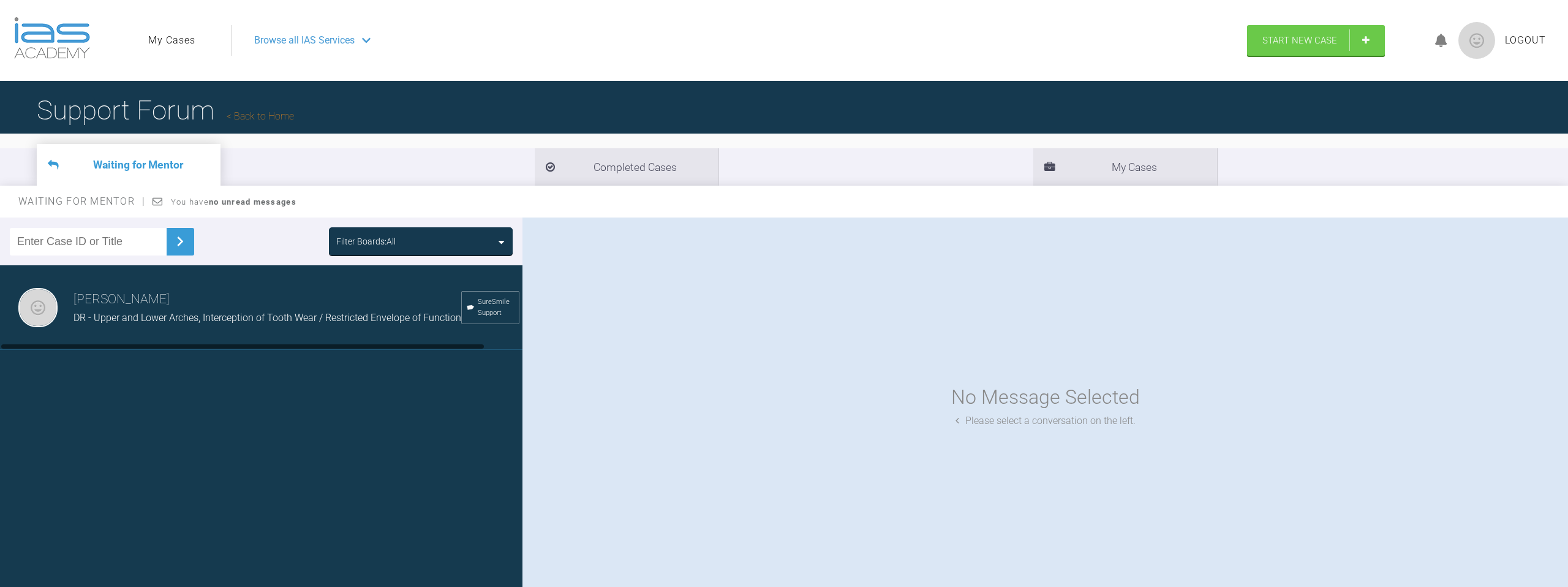
click at [198, 311] on div "DR - Upper and Lower Arches, Interception of Tooth Wear / Restricted Envelope o…" at bounding box center [267, 318] width 388 height 16
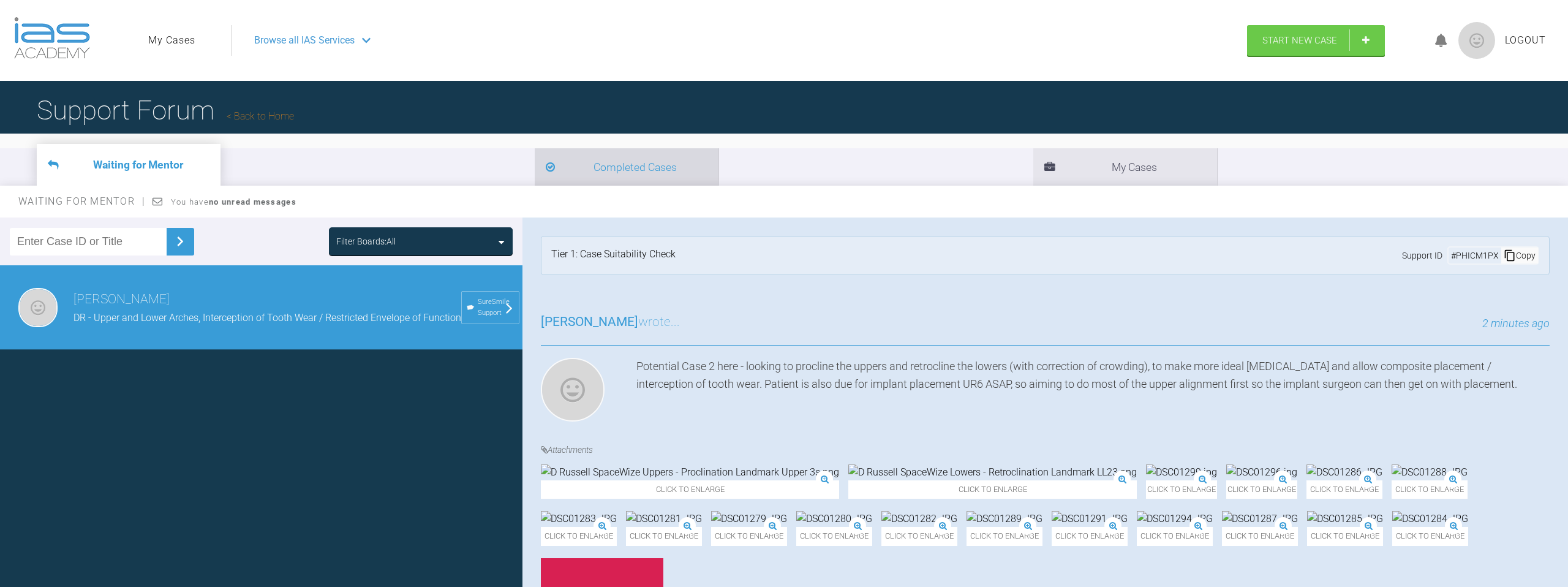
click at [534, 160] on li "Completed Cases" at bounding box center [626, 167] width 184 height 37
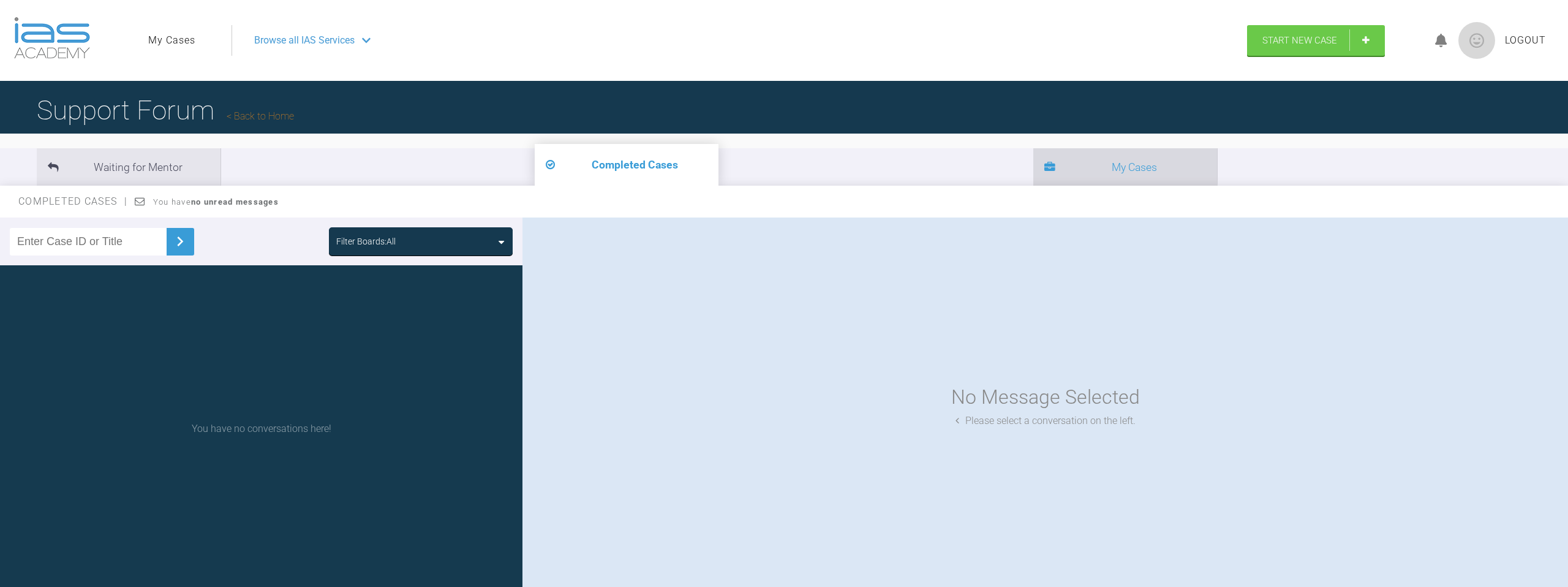
click at [1034, 166] on li "My Cases" at bounding box center [1125, 167] width 184 height 37
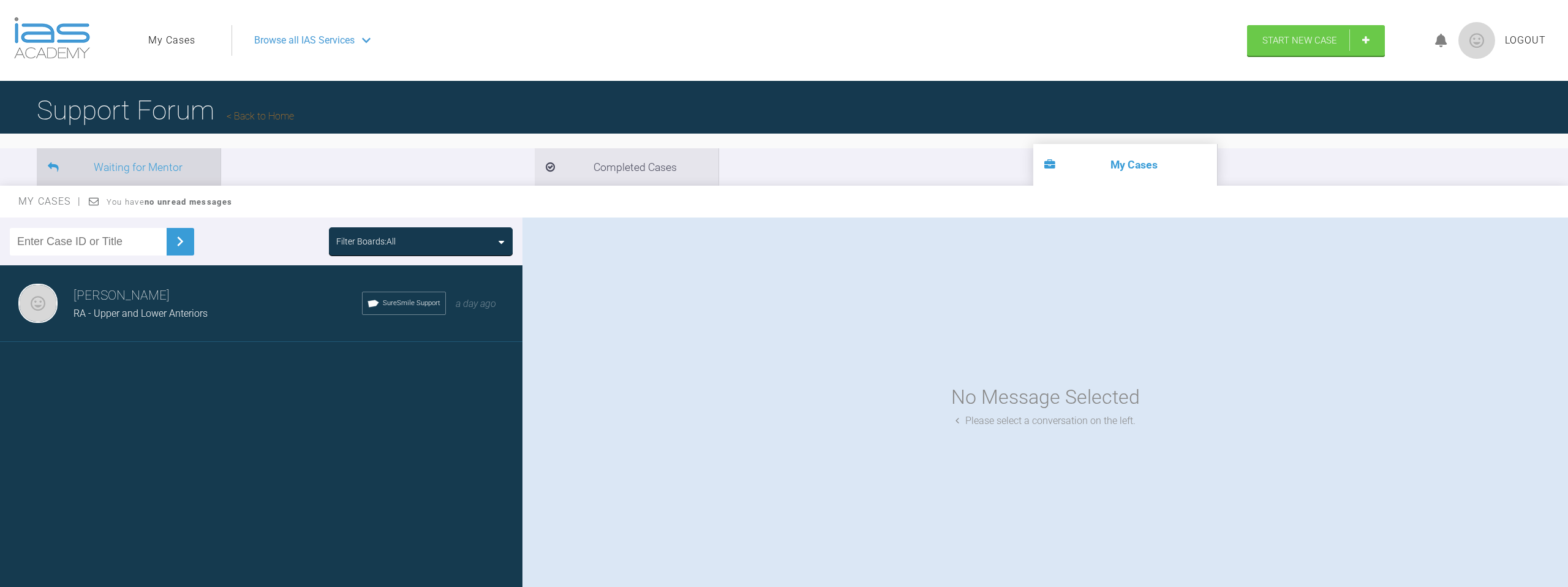
click at [115, 166] on li "Waiting for Mentor" at bounding box center [128, 167] width 184 height 37
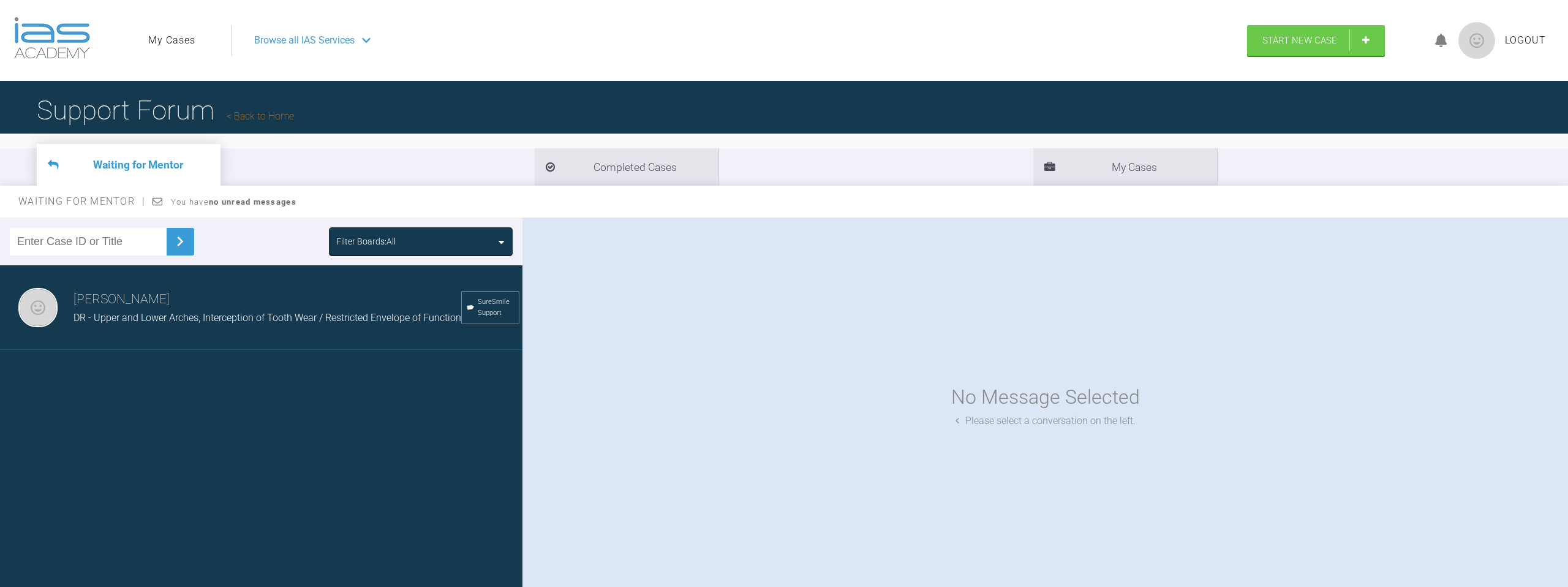
click at [260, 115] on link "Back to Home" at bounding box center [260, 116] width 67 height 11
